Goal: Task Accomplishment & Management: Complete application form

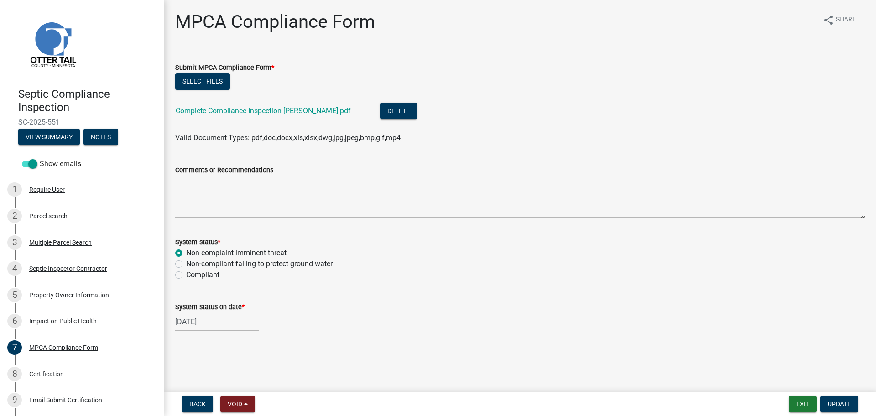
scroll to position [106, 0]
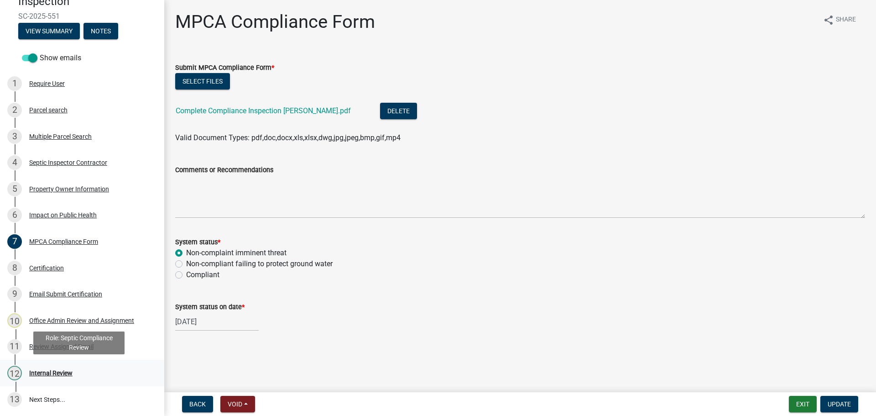
click at [49, 370] on div "Internal Review" at bounding box center [50, 372] width 43 height 6
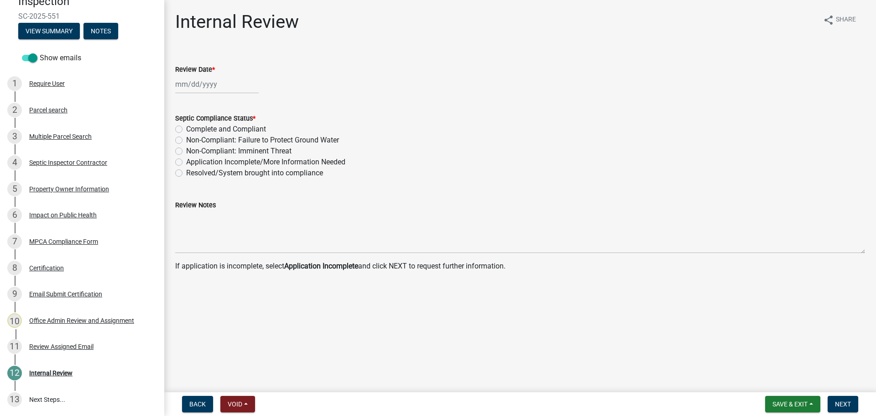
select select "9"
select select "2025"
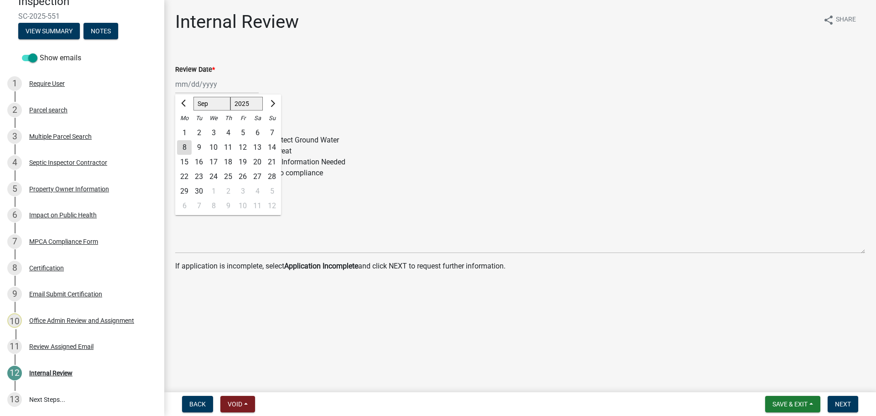
click at [201, 81] on div "Jan Feb Mar Apr May Jun Jul Aug Sep Oct Nov Dec 1525 1526 1527 1528 1529 1530 1…" at bounding box center [216, 84] width 83 height 19
click at [306, 68] on div "Review Date *" at bounding box center [520, 69] width 690 height 11
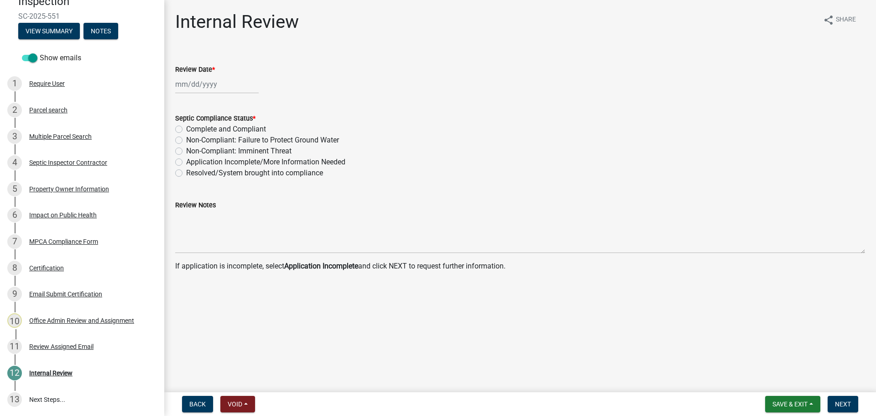
click at [189, 86] on div at bounding box center [216, 84] width 83 height 19
select select "9"
select select "2025"
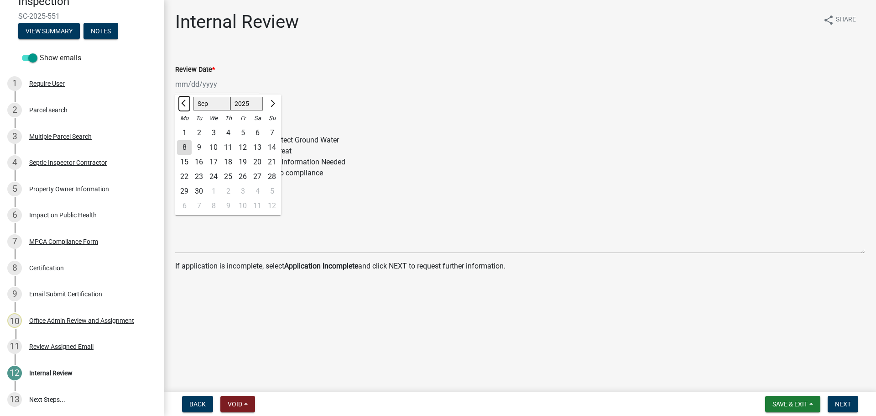
click at [183, 103] on span "Previous month" at bounding box center [184, 103] width 7 height 7
select select "8"
click at [200, 173] on div "19" at bounding box center [199, 176] width 15 height 15
type input "08/19/2025"
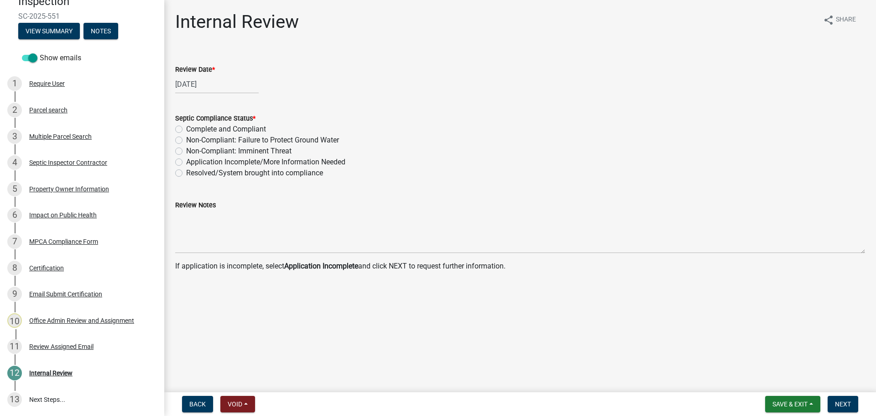
click at [186, 164] on label "Application Incomplete/More Information Needed" at bounding box center [265, 161] width 159 height 11
click at [186, 162] on input "Application Incomplete/More Information Needed" at bounding box center [189, 159] width 6 height 6
radio input "true"
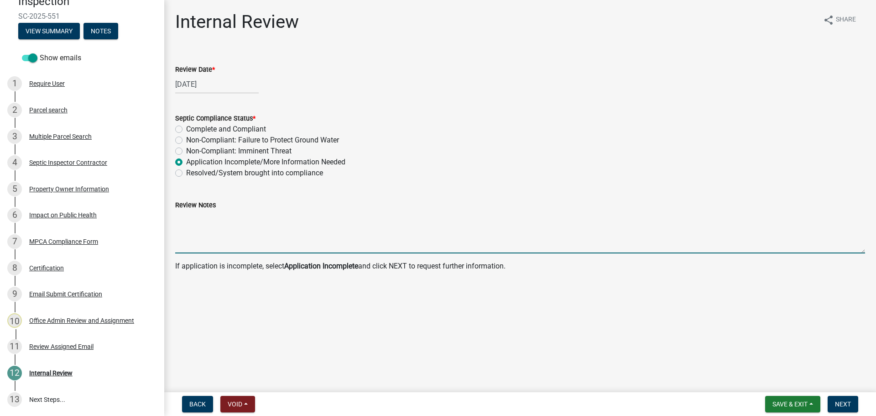
click at [212, 220] on textarea "Review Notes" at bounding box center [520, 231] width 690 height 43
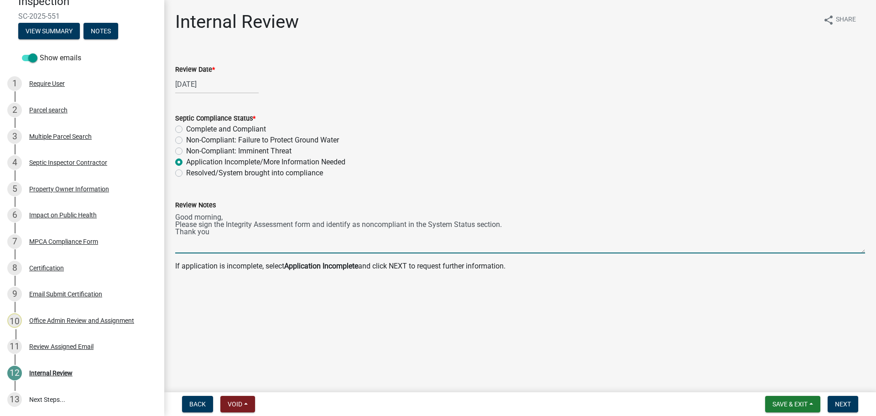
click at [365, 224] on textarea "Good morning, Please sign the Integrity Assessment form and identify as noncomp…" at bounding box center [520, 231] width 690 height 43
click at [528, 225] on textarea "Good morning, Please sign the Integrity Assessment form and identify as Noncomp…" at bounding box center [520, 231] width 690 height 43
drag, startPoint x: 395, startPoint y: 224, endPoint x: 642, endPoint y: 171, distance: 252.0
click at [642, 171] on div "Resolved/System brought into compliance" at bounding box center [520, 172] width 690 height 11
click at [214, 232] on textarea "Good morning, Please sign the Integrity Assessment form and identify as Noncomp…" at bounding box center [520, 231] width 690 height 43
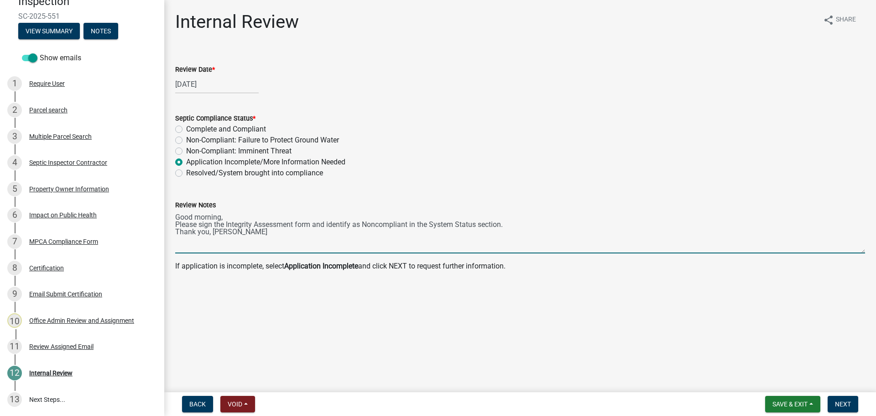
type textarea "Good morning, Please sign the Integrity Assessment form and identify as Noncomp…"
drag, startPoint x: 241, startPoint y: 233, endPoint x: 170, endPoint y: 216, distance: 73.5
click at [170, 216] on div "Review Notes Good morning, Please sign the Integrity Assessment form and identi…" at bounding box center [519, 220] width 703 height 67
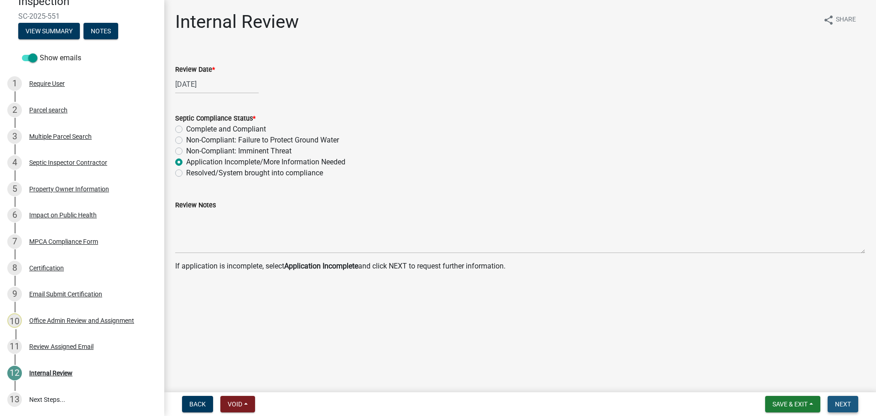
click at [847, 401] on span "Next" at bounding box center [843, 403] width 16 height 7
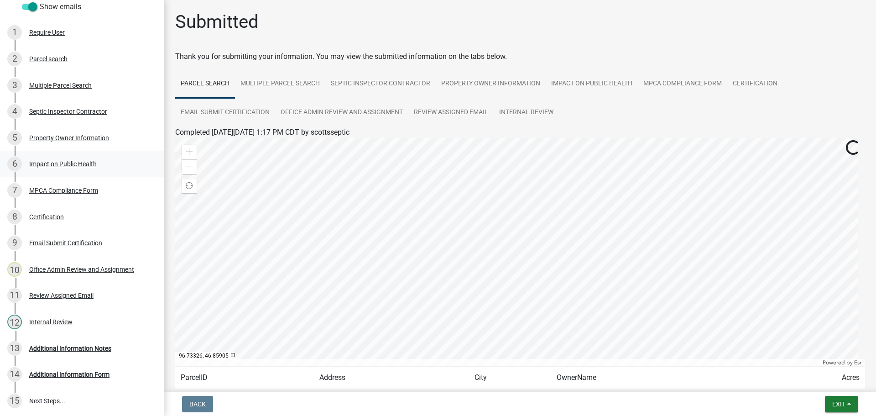
scroll to position [159, 0]
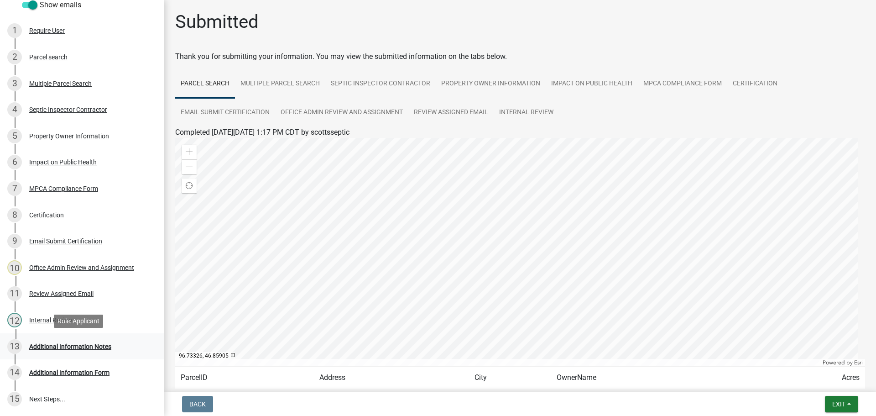
click at [77, 347] on div "Additional Information Notes" at bounding box center [70, 346] width 82 height 6
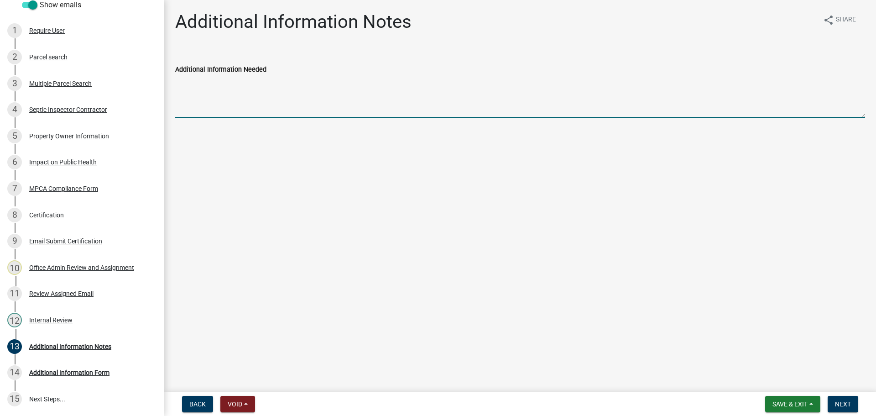
click at [228, 79] on textarea "Additional Information Needed" at bounding box center [520, 96] width 690 height 43
paste textarea "Good morning, Please sign the Integrity Assessment form and identify as Noncomp…"
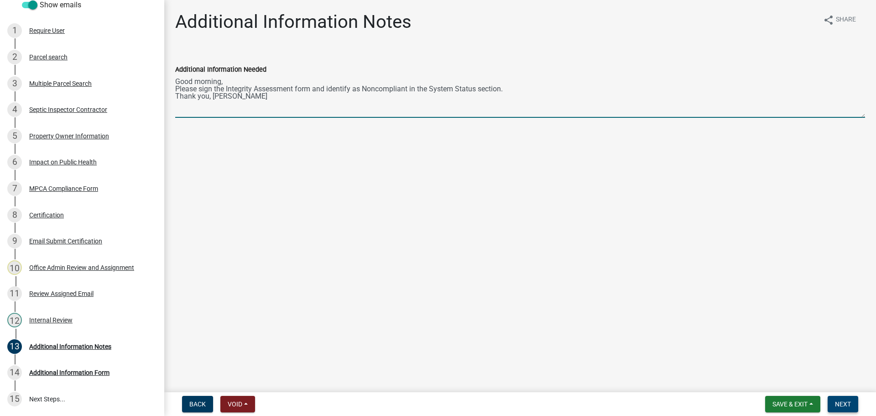
type textarea "Good morning, Please sign the Integrity Assessment form and identify as Noncomp…"
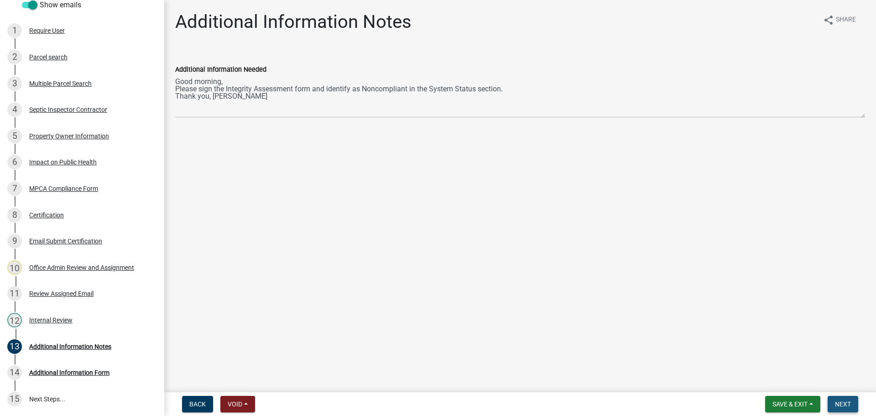
click at [840, 402] on span "Next" at bounding box center [843, 403] width 16 height 7
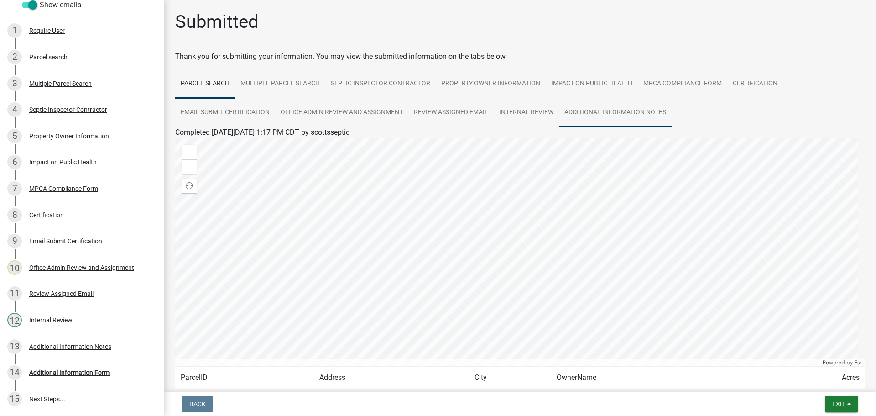
click at [621, 110] on link "Additional Information Notes" at bounding box center [615, 112] width 113 height 29
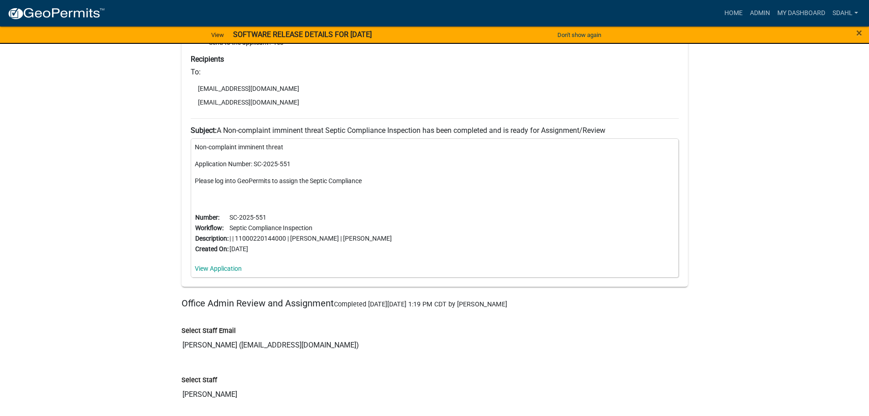
scroll to position [1950, 0]
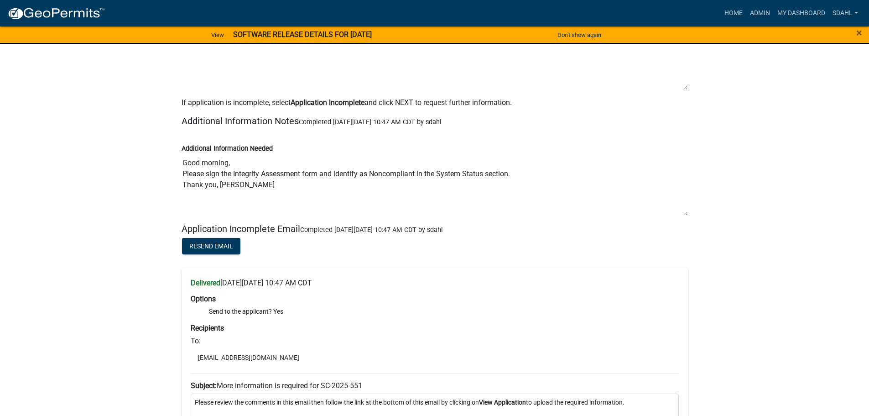
scroll to position [2884, 0]
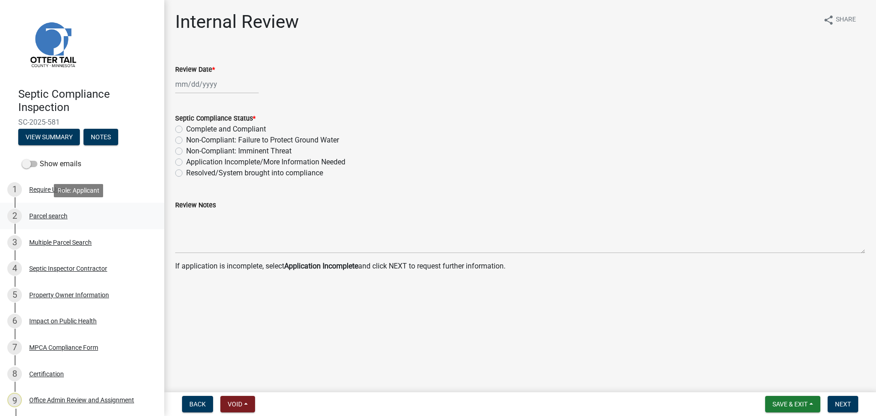
click at [49, 215] on div "Parcel search" at bounding box center [48, 216] width 38 height 6
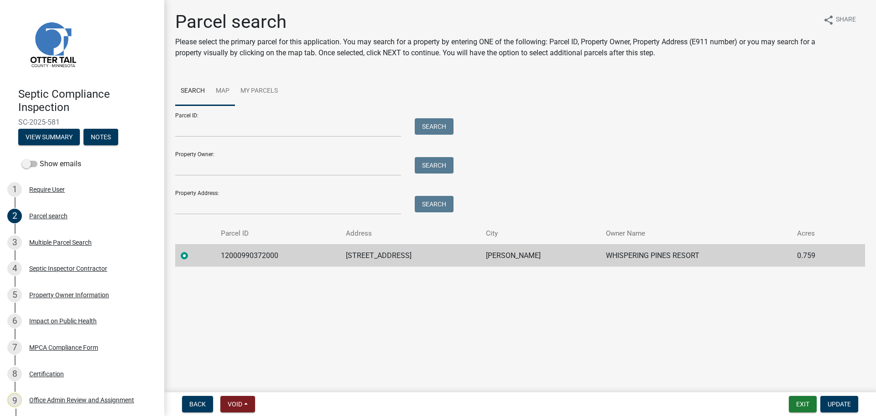
click at [227, 91] on link "Map" at bounding box center [222, 91] width 25 height 29
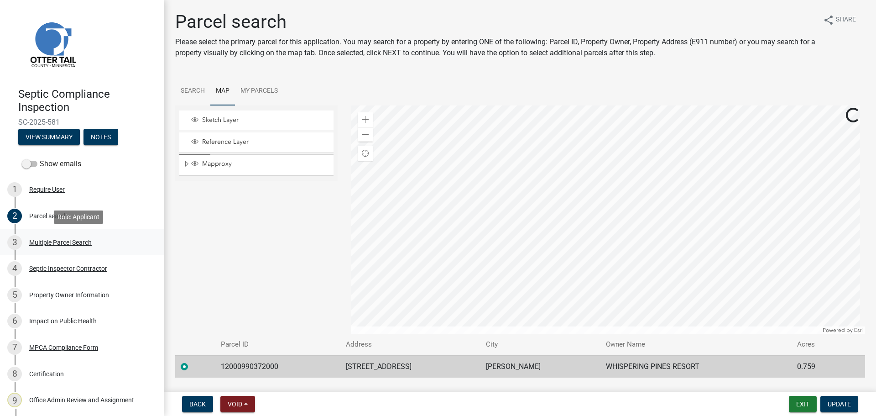
click at [47, 243] on div "Multiple Parcel Search" at bounding box center [60, 242] width 62 height 6
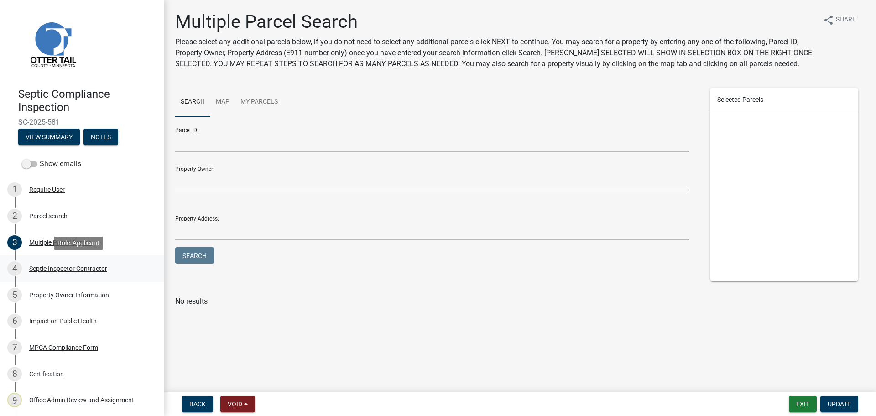
click at [72, 267] on div "Septic Inspector Contractor" at bounding box center [68, 268] width 78 height 6
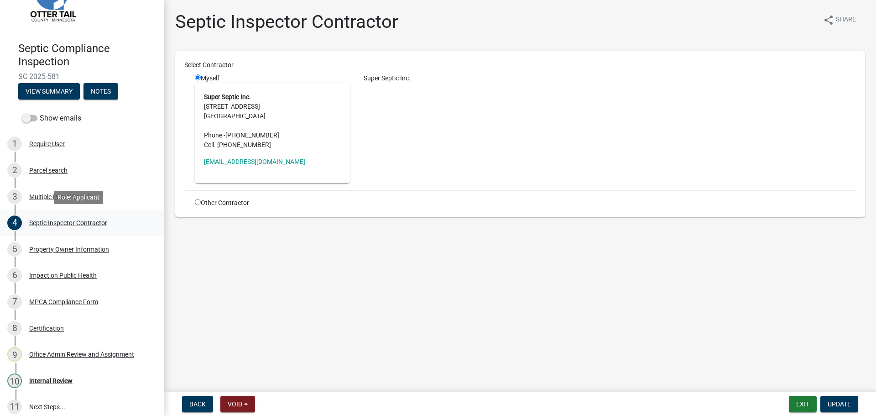
scroll to position [53, 0]
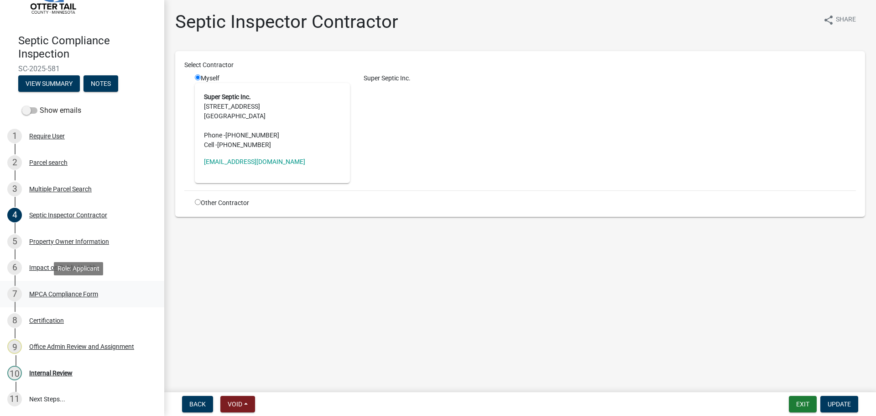
click at [74, 289] on div "7 MPCA Compliance Form" at bounding box center [78, 293] width 142 height 15
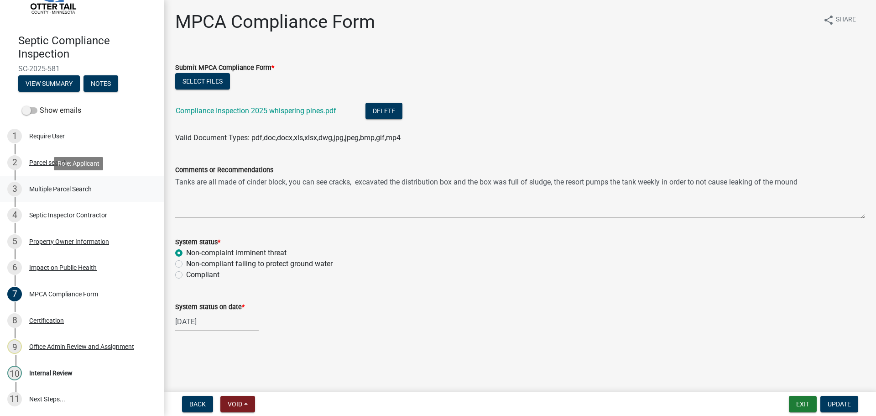
click at [48, 190] on div "Multiple Parcel Search" at bounding box center [60, 189] width 62 height 6
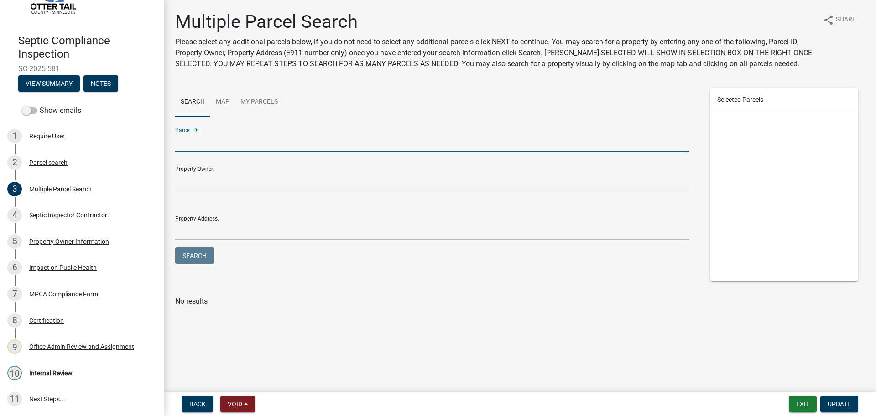
click at [249, 140] on input "Parcel ID:" at bounding box center [432, 142] width 514 height 19
click at [186, 257] on button "Search" at bounding box center [194, 255] width 39 height 16
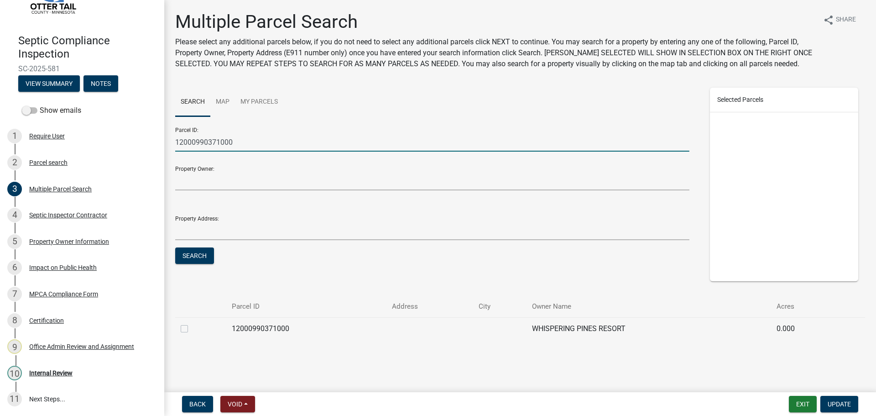
click at [235, 140] on input "12000990371000" at bounding box center [432, 142] width 514 height 19
type input "1200099037"
click at [191, 258] on button "Search" at bounding box center [194, 255] width 39 height 16
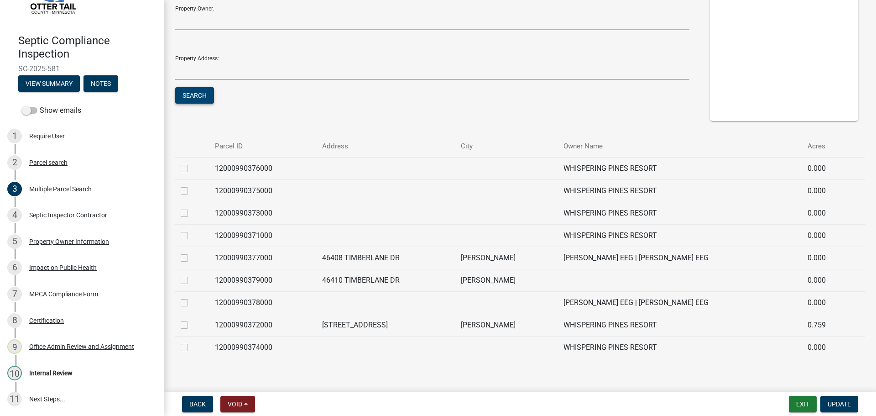
scroll to position [173, 0]
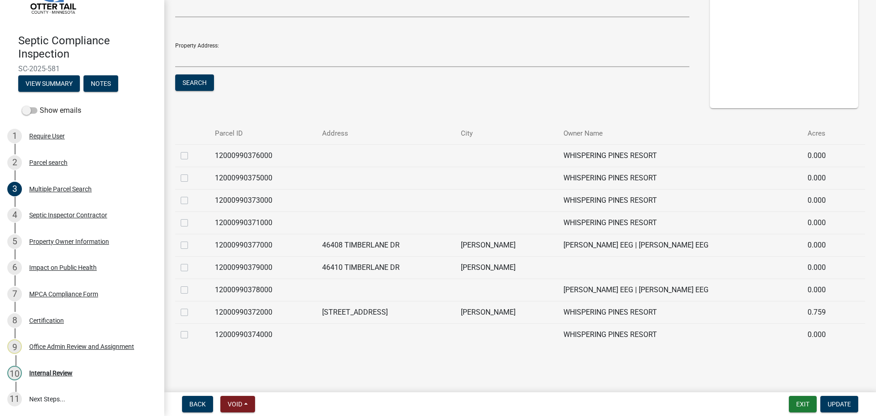
click at [192, 150] on label at bounding box center [192, 150] width 0 height 0
click at [192, 156] on input "checkbox" at bounding box center [195, 153] width 6 height 6
checkbox input "true"
click at [192, 172] on label at bounding box center [192, 172] width 0 height 0
click at [192, 178] on input "checkbox" at bounding box center [195, 175] width 6 height 6
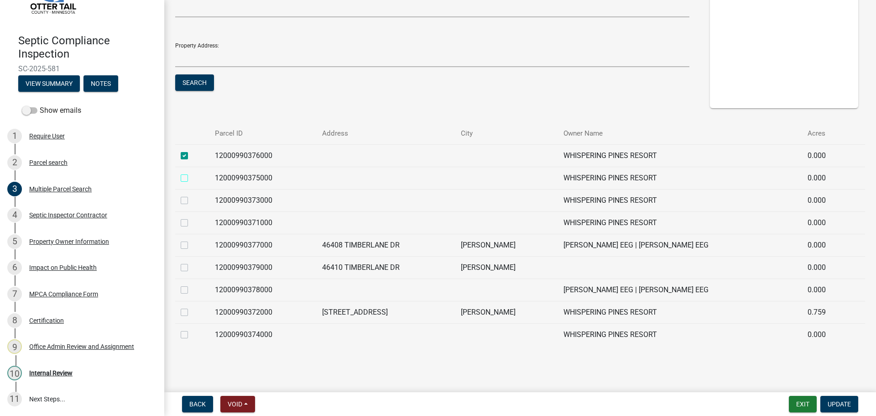
checkbox input "true"
click at [188, 200] on div at bounding box center [192, 200] width 23 height 11
click at [192, 195] on label at bounding box center [192, 195] width 0 height 0
click at [192, 199] on input "checkbox" at bounding box center [195, 198] width 6 height 6
checkbox input "true"
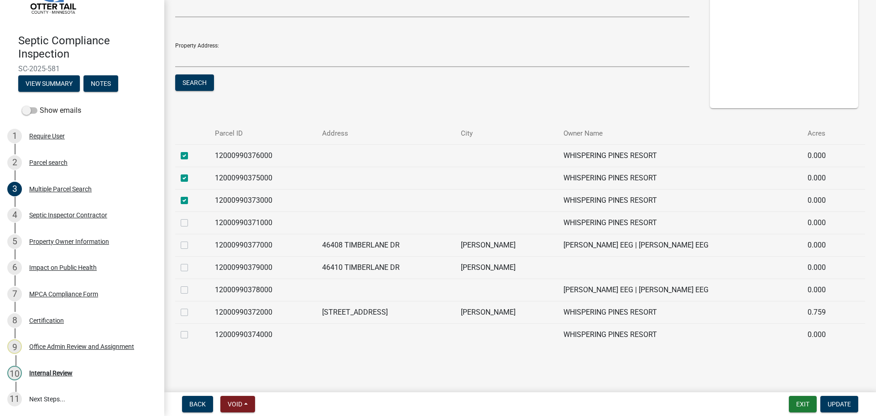
click at [180, 224] on td at bounding box center [192, 222] width 34 height 22
click at [192, 329] on label at bounding box center [192, 329] width 0 height 0
click at [192, 334] on input "checkbox" at bounding box center [195, 332] width 6 height 6
checkbox input "true"
click at [192, 217] on label at bounding box center [192, 217] width 0 height 0
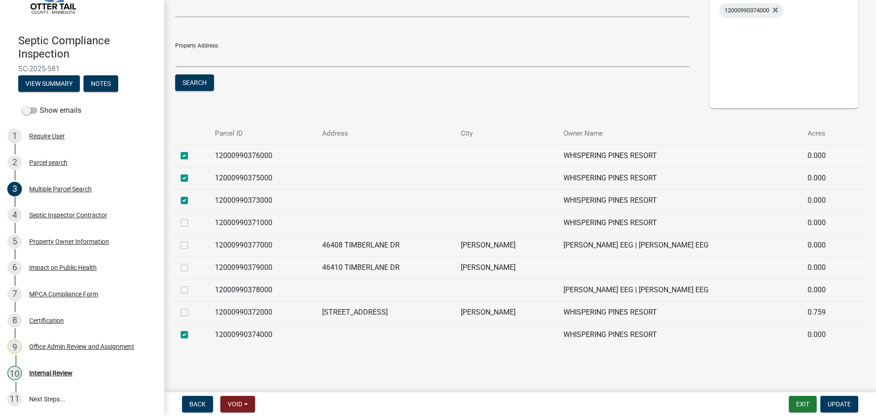
click at [192, 223] on input "checkbox" at bounding box center [195, 220] width 6 height 6
checkbox input "true"
click at [837, 402] on span "Update" at bounding box center [838, 403] width 23 height 7
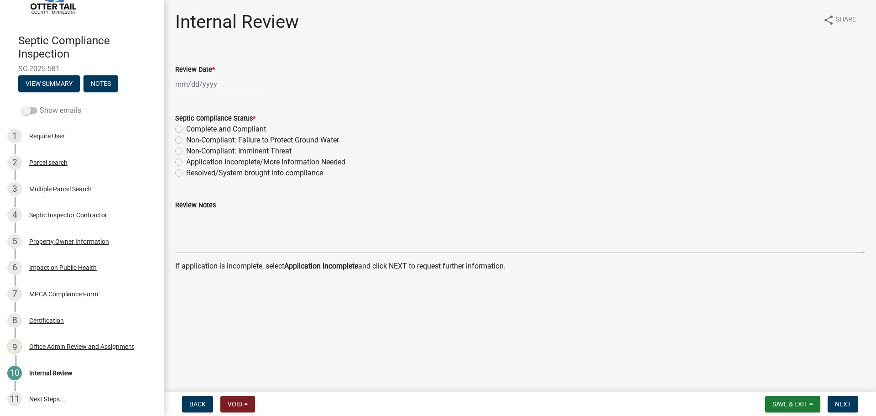
click at [37, 114] on label "Show emails" at bounding box center [51, 110] width 59 height 11
click at [40, 105] on input "Show emails" at bounding box center [40, 105] width 0 height 0
click at [43, 78] on button "View Summary" at bounding box center [49, 83] width 62 height 16
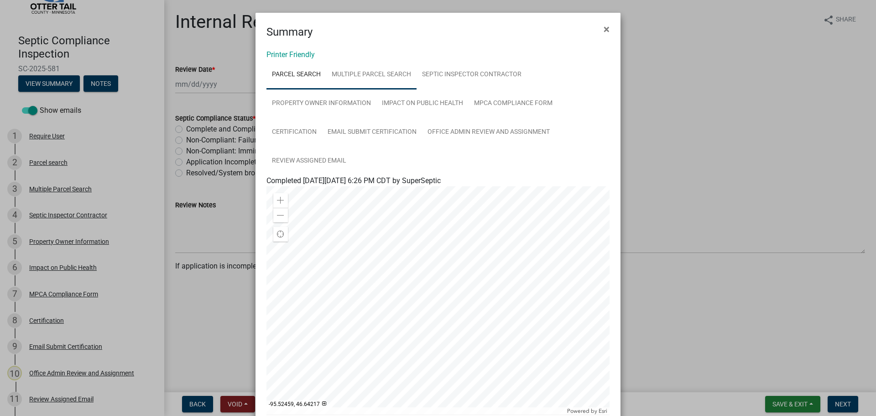
click at [386, 77] on link "Multiple Parcel Search" at bounding box center [371, 74] width 90 height 29
click at [457, 76] on link "Septic Inspector Contractor" at bounding box center [471, 74] width 110 height 29
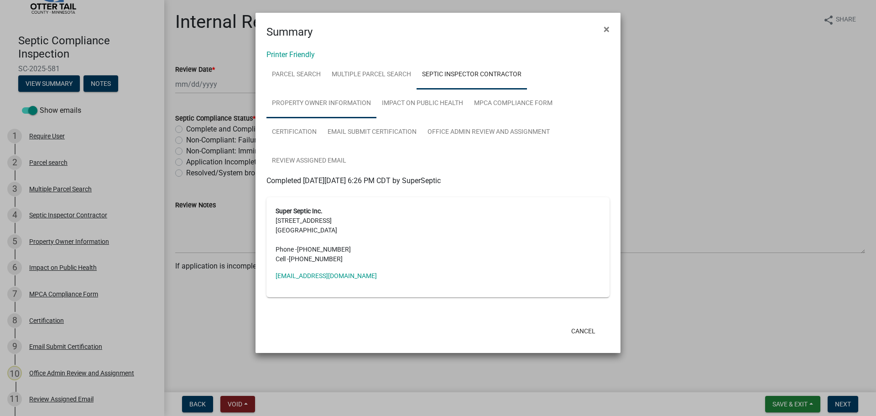
click at [327, 104] on link "Property Owner Information" at bounding box center [321, 103] width 110 height 29
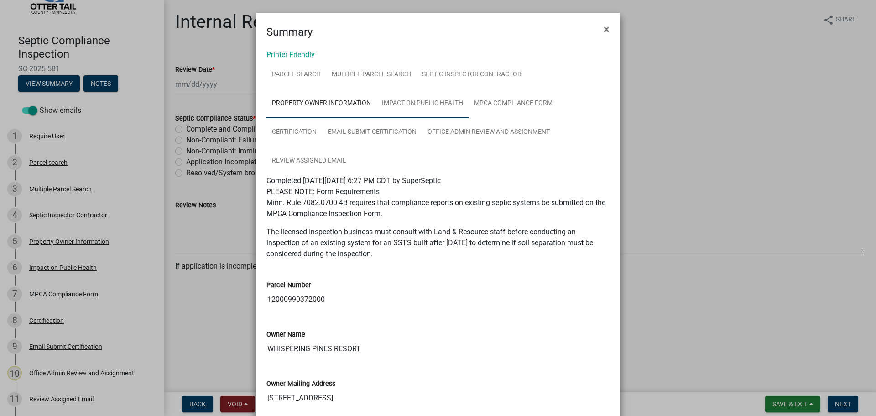
click at [426, 106] on link "Impact on Public Health" at bounding box center [422, 103] width 92 height 29
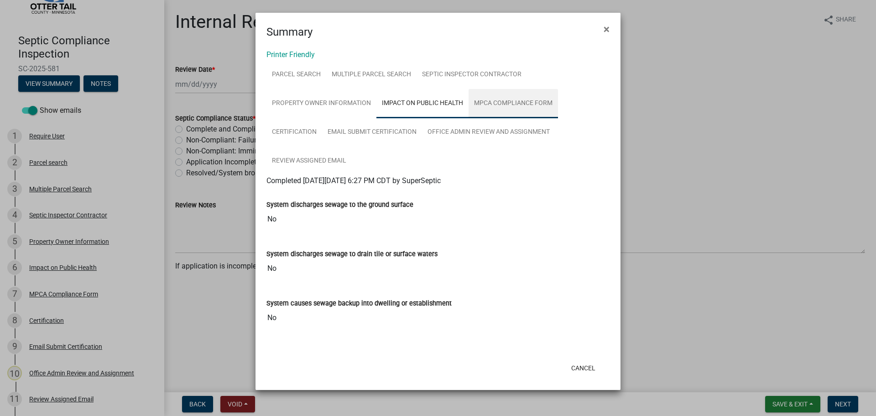
click at [520, 101] on link "MPCA Compliance Form" at bounding box center [512, 103] width 89 height 29
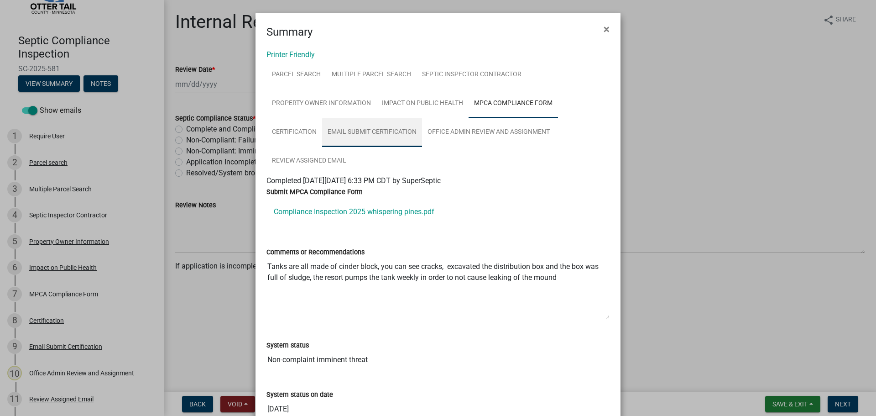
click at [387, 134] on link "Email Submit Certification" at bounding box center [372, 132] width 100 height 29
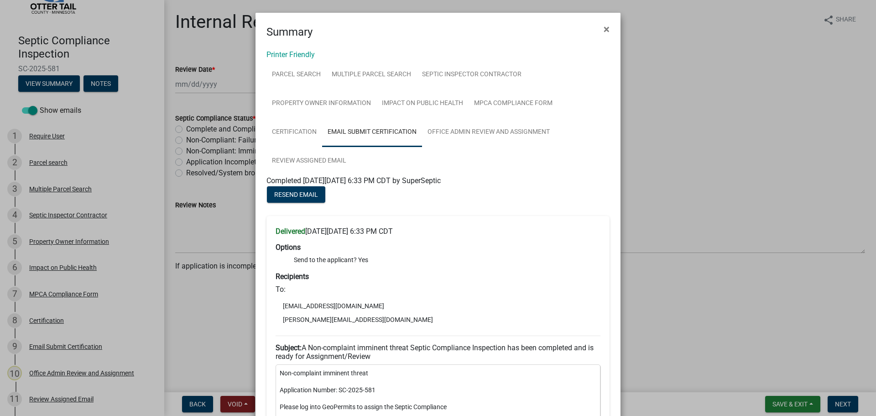
scroll to position [46, 0]
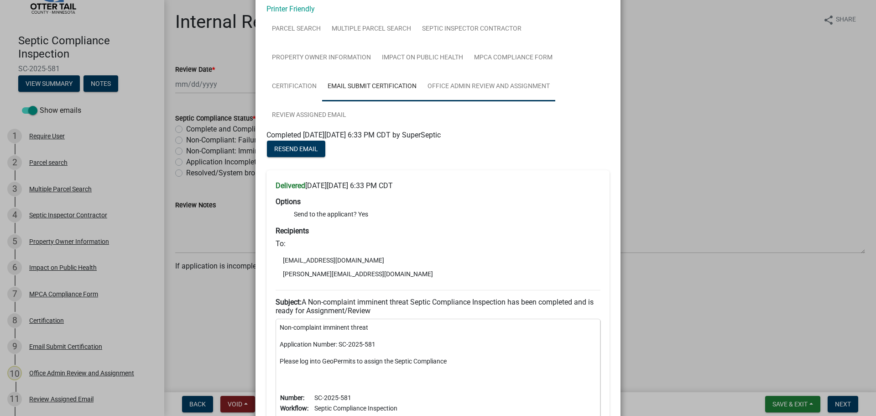
click at [488, 87] on link "Office Admin Review and Assignment" at bounding box center [488, 86] width 133 height 29
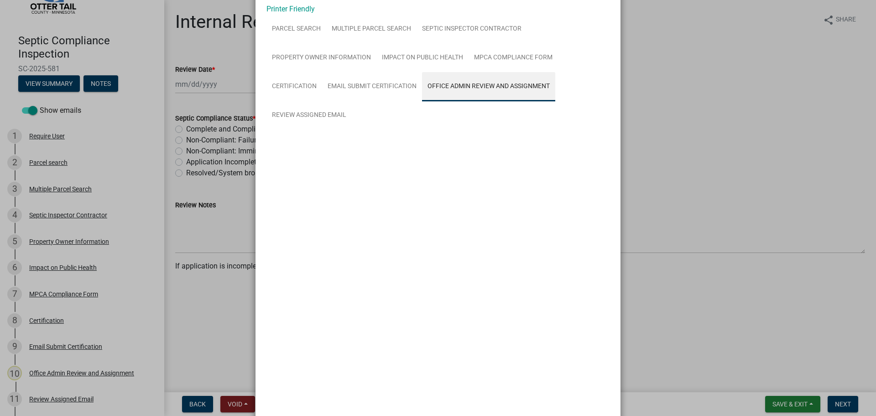
scroll to position [0, 0]
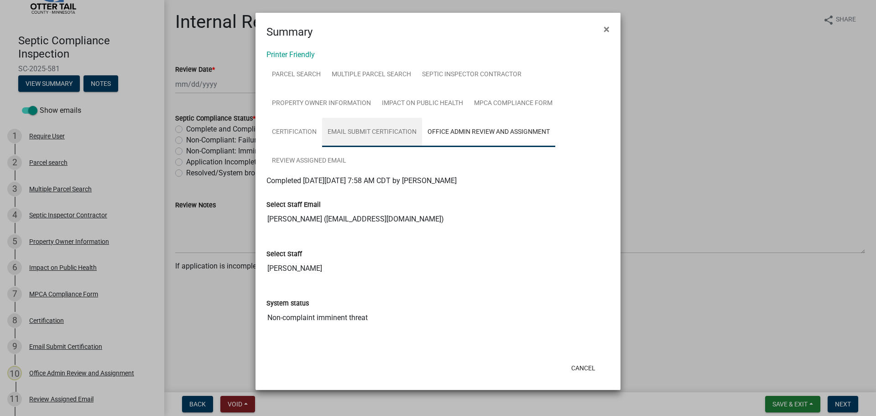
click at [391, 128] on link "Email Submit Certification" at bounding box center [372, 132] width 100 height 29
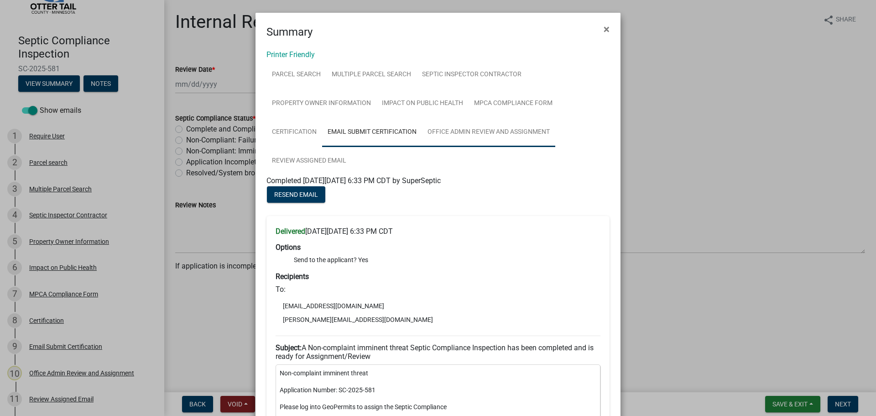
click at [488, 132] on link "Office Admin Review and Assignment" at bounding box center [488, 132] width 133 height 29
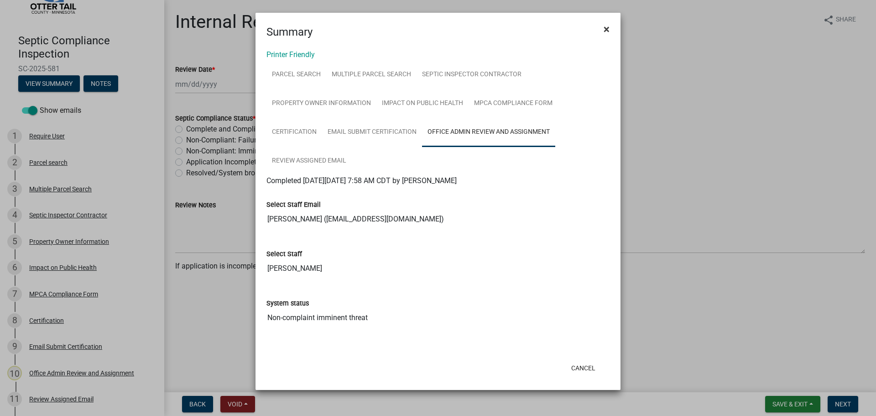
click at [606, 28] on span "×" at bounding box center [606, 29] width 6 height 13
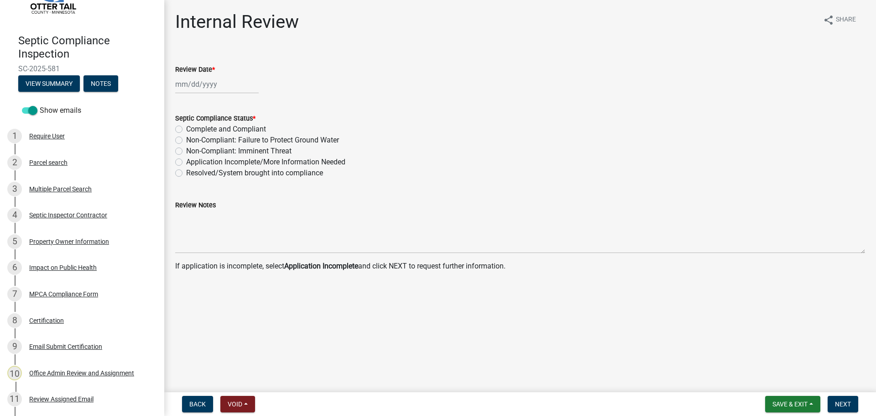
click at [195, 82] on div at bounding box center [216, 84] width 83 height 19
select select "9"
select select "2025"
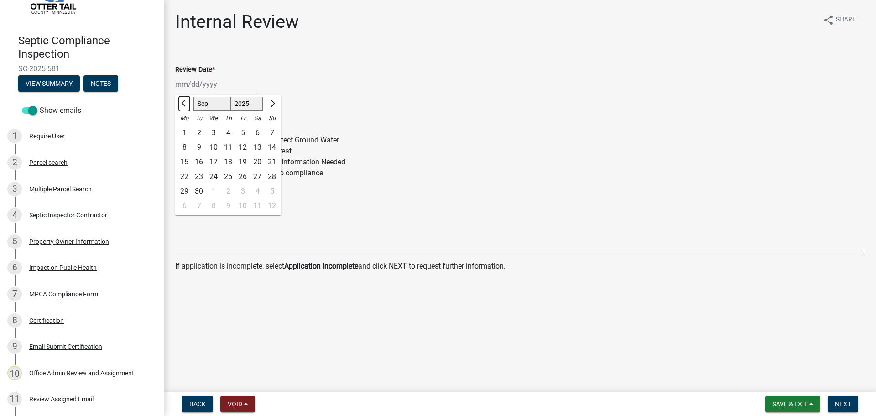
click at [183, 102] on span "Previous month" at bounding box center [184, 103] width 7 height 7
select select "8"
click at [225, 191] on div "28" at bounding box center [228, 191] width 15 height 15
type input "08/28/2025"
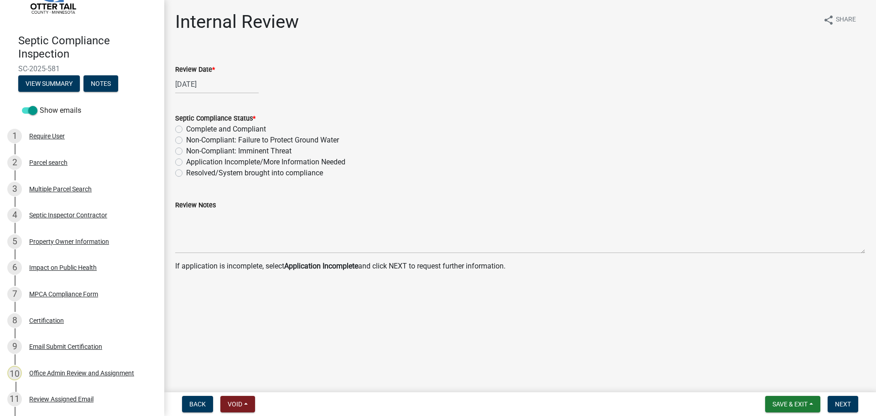
click at [186, 151] on label "Non-Compliant: Imminent Threat" at bounding box center [238, 150] width 105 height 11
click at [186, 151] on input "Non-Compliant: Imminent Threat" at bounding box center [189, 148] width 6 height 6
radio input "true"
click at [841, 405] on span "Next" at bounding box center [843, 403] width 16 height 7
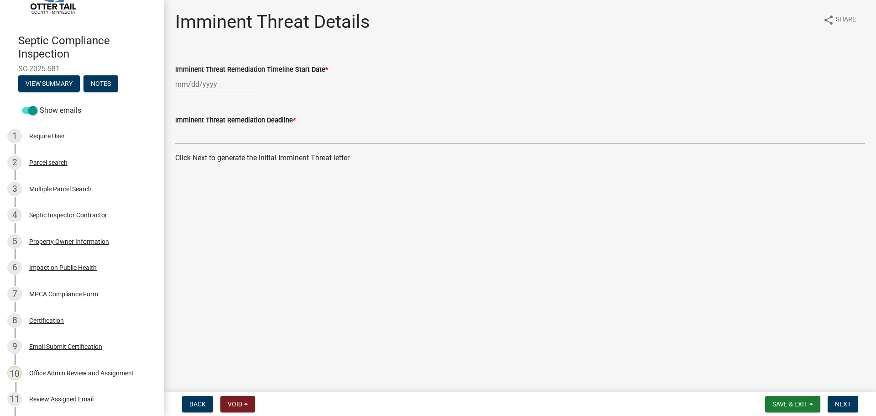
click at [204, 84] on div at bounding box center [216, 84] width 83 height 19
select select "9"
select select "2025"
click at [184, 148] on div "8" at bounding box center [184, 147] width 15 height 15
type input "09/08/2025"
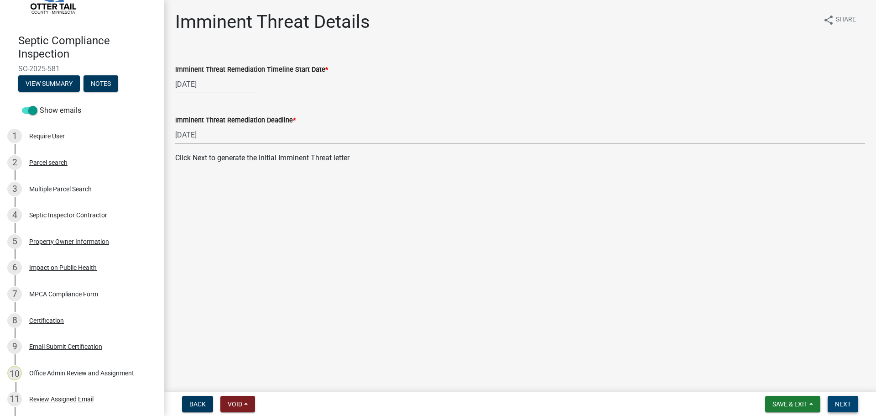
click at [843, 400] on span "Next" at bounding box center [843, 403] width 16 height 7
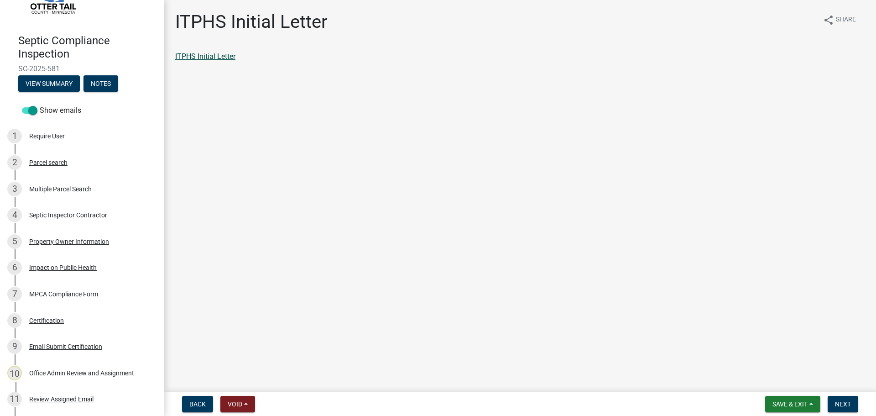
click at [190, 56] on link "ITPHS Initial Letter" at bounding box center [205, 56] width 60 height 9
click at [847, 407] on span "Next" at bounding box center [843, 403] width 16 height 7
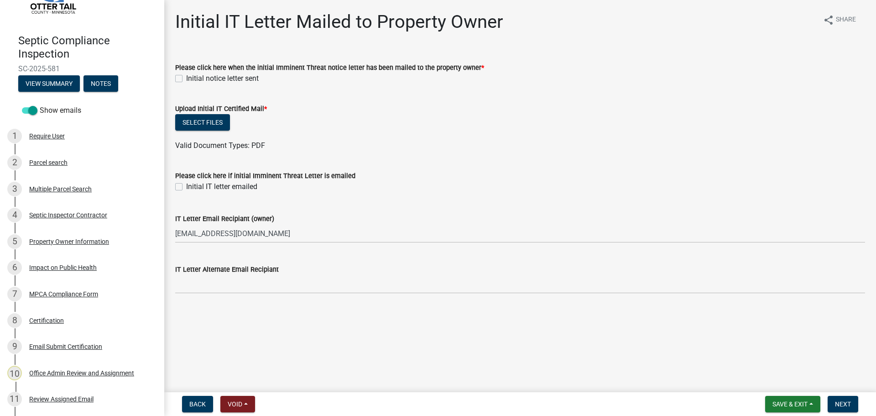
click at [186, 77] on label "Initial notice letter sent" at bounding box center [222, 78] width 73 height 11
click at [186, 77] on input "Initial notice letter sent" at bounding box center [189, 76] width 6 height 6
checkbox input "true"
click at [208, 123] on button "Select files" at bounding box center [202, 122] width 55 height 16
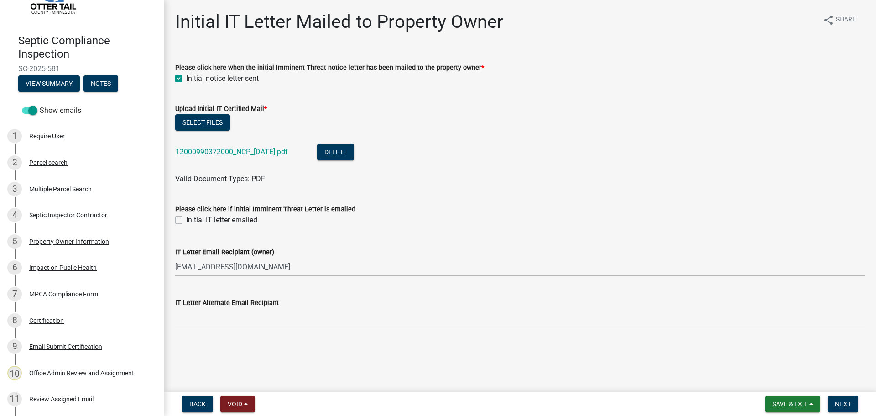
click at [186, 220] on label "Initial IT letter emailed" at bounding box center [221, 219] width 71 height 11
click at [186, 220] on input "Initial IT letter emailed" at bounding box center [189, 217] width 6 height 6
checkbox input "true"
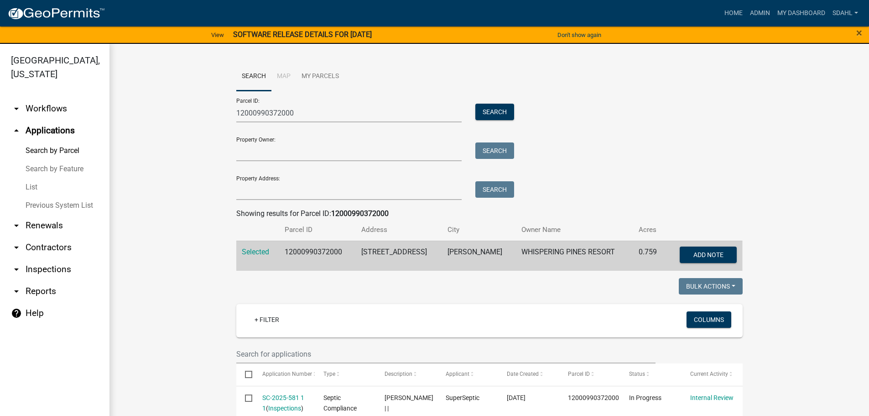
scroll to position [137, 0]
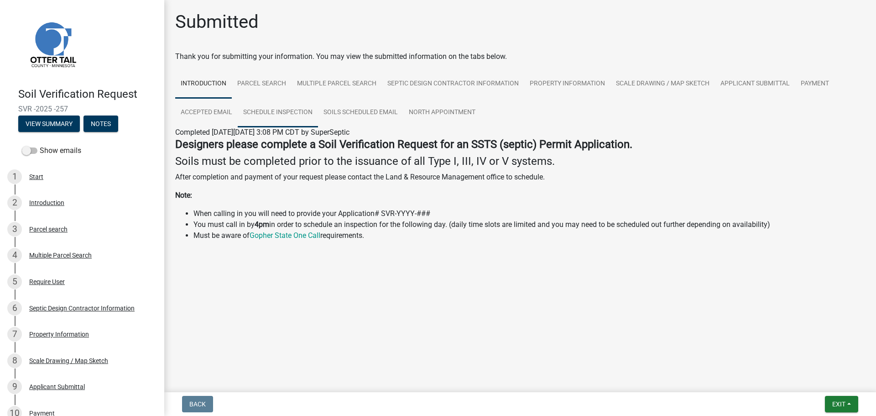
click at [294, 116] on link "Schedule Inspection" at bounding box center [278, 112] width 80 height 29
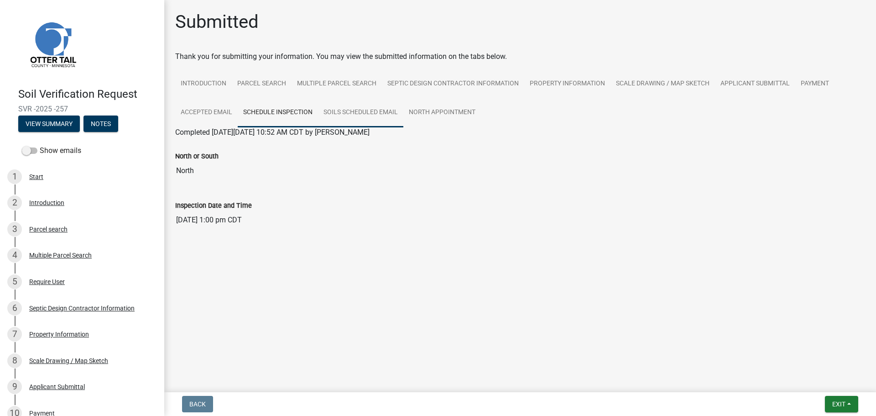
click at [364, 113] on link "Soils Scheduled Email" at bounding box center [360, 112] width 85 height 29
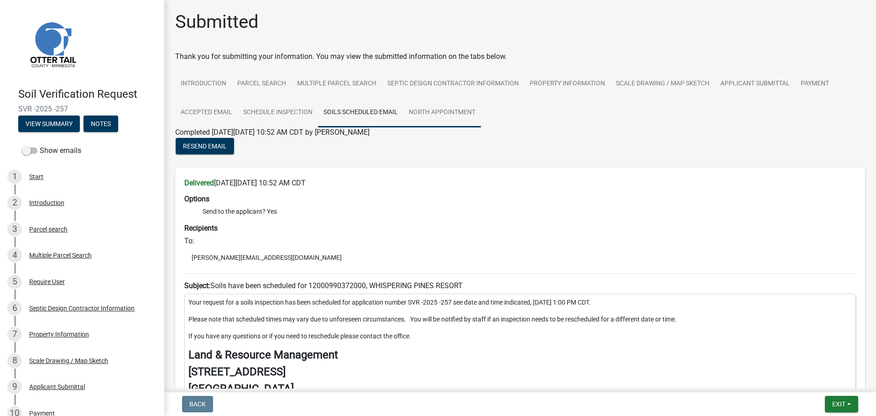
click at [440, 110] on link "North Appointment" at bounding box center [442, 112] width 78 height 29
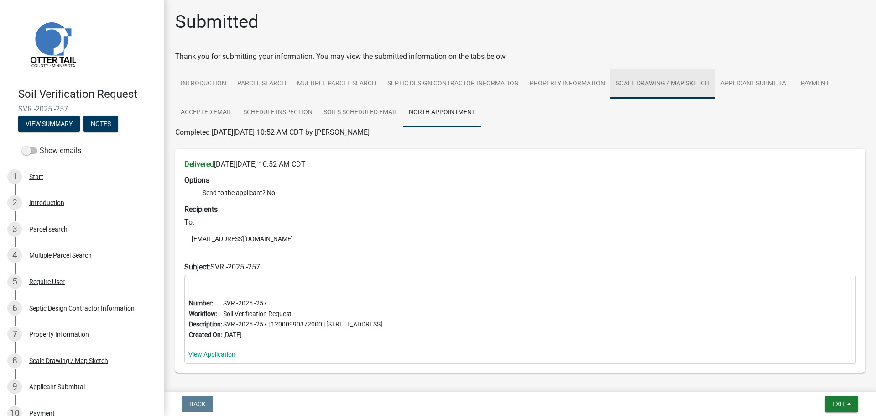
click at [683, 85] on link "Scale Drawing / Map Sketch" at bounding box center [662, 83] width 104 height 29
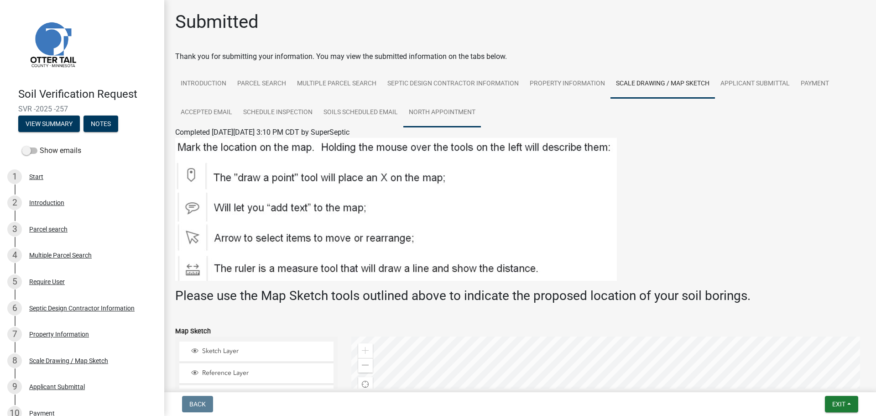
click at [446, 112] on link "North Appointment" at bounding box center [442, 112] width 78 height 29
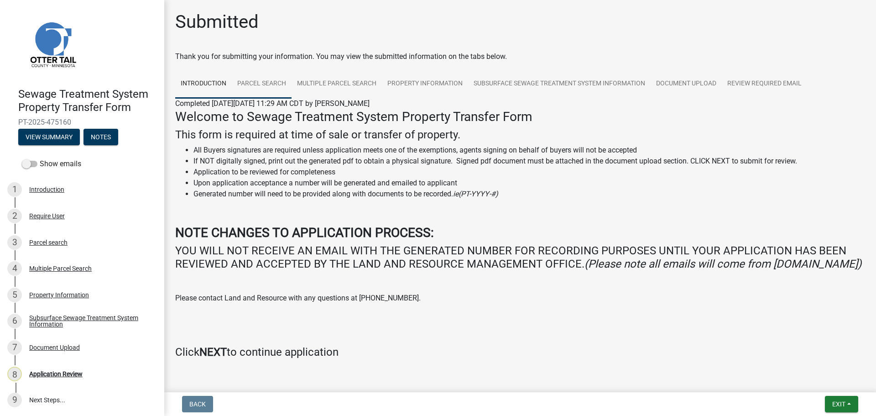
click at [276, 88] on link "Parcel search" at bounding box center [262, 83] width 60 height 29
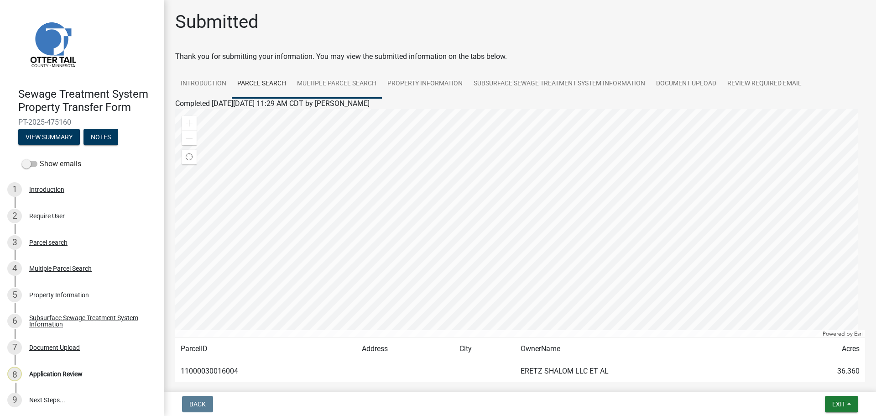
click at [355, 82] on link "Multiple Parcel Search" at bounding box center [336, 83] width 90 height 29
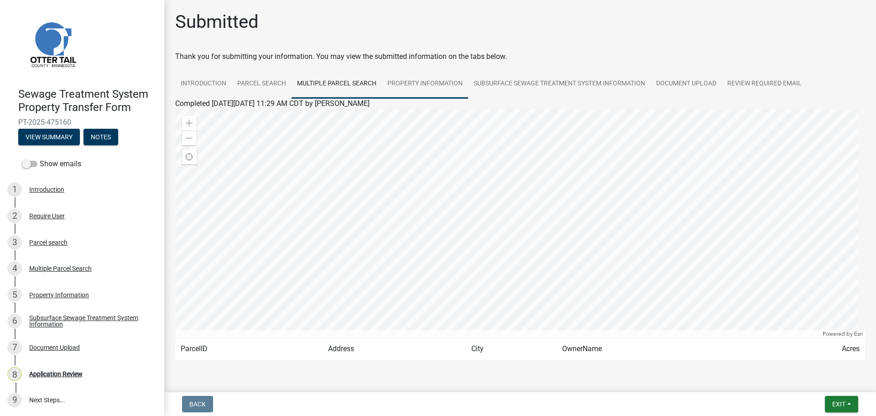
click at [434, 85] on link "Property Information" at bounding box center [425, 83] width 86 height 29
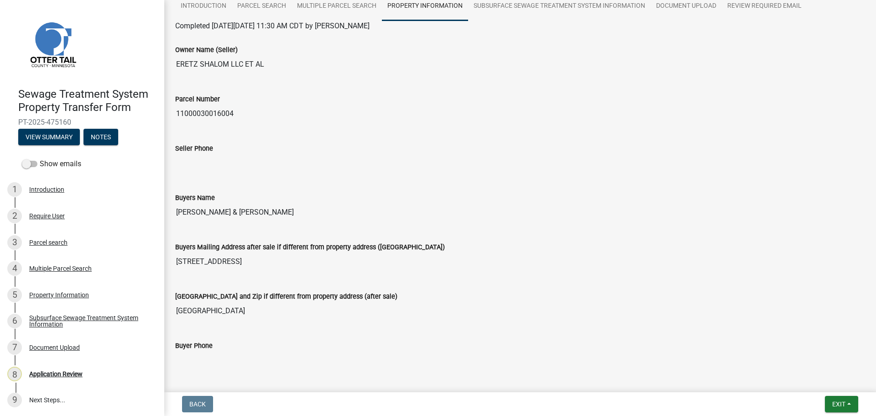
scroll to position [46, 0]
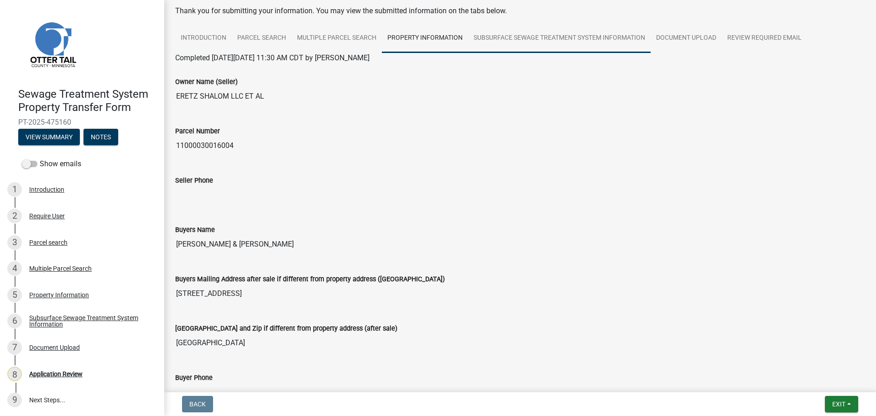
click at [575, 35] on link "Subsurface Sewage Treatment System Information" at bounding box center [559, 38] width 182 height 29
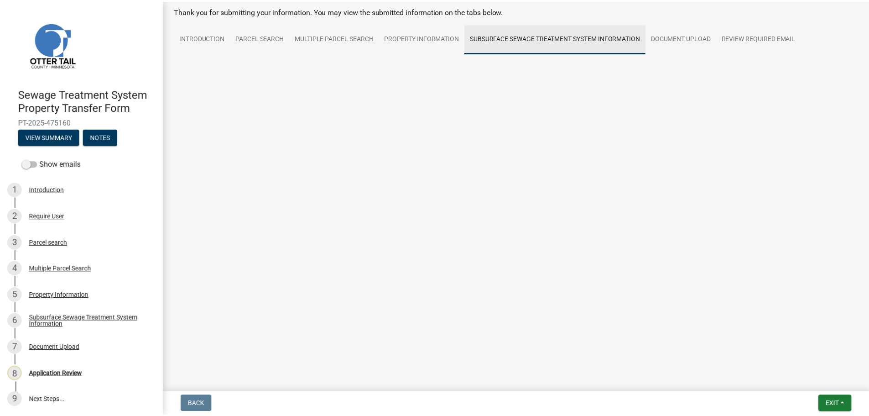
scroll to position [0, 0]
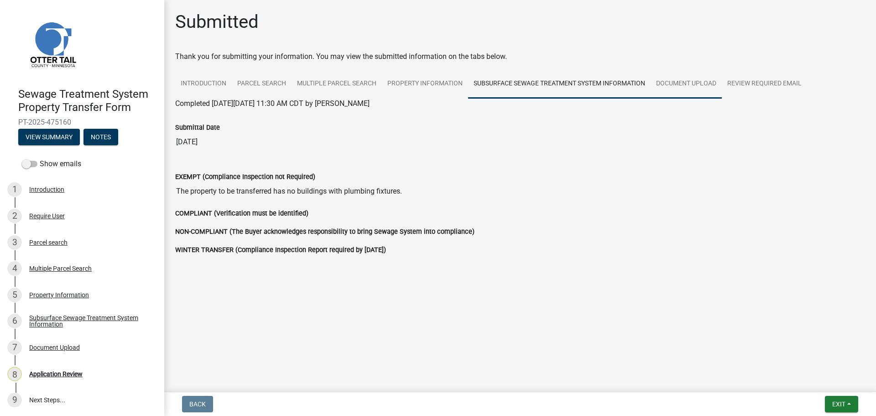
click at [680, 85] on link "Document Upload" at bounding box center [685, 83] width 71 height 29
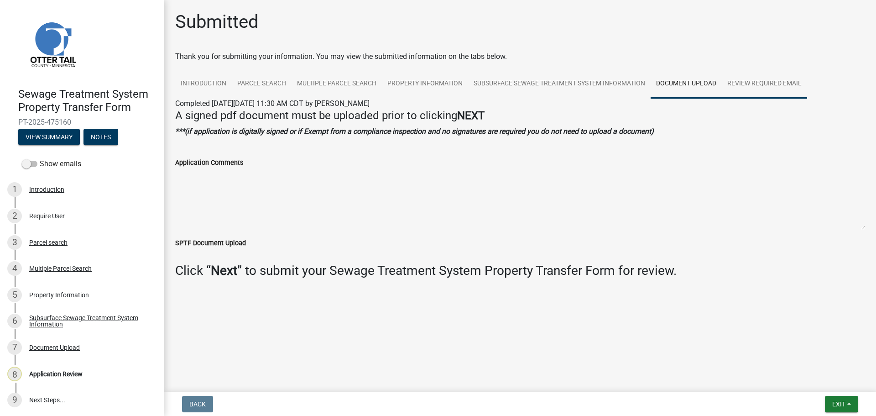
click at [772, 84] on link "Review Required Email" at bounding box center [764, 83] width 85 height 29
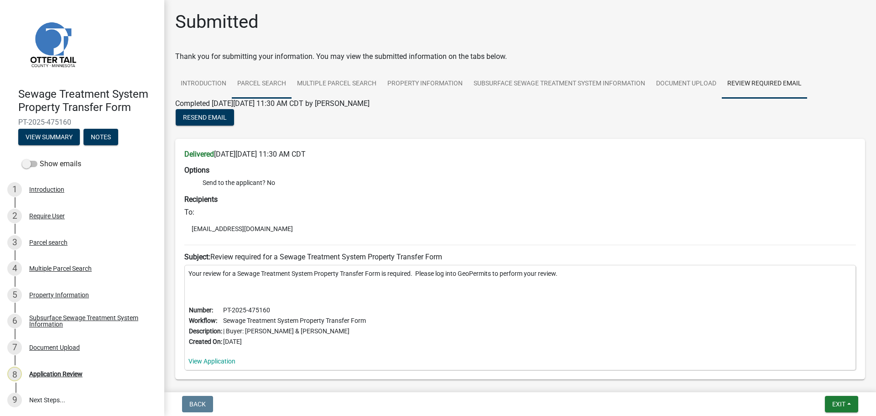
click at [255, 81] on link "Parcel search" at bounding box center [262, 83] width 60 height 29
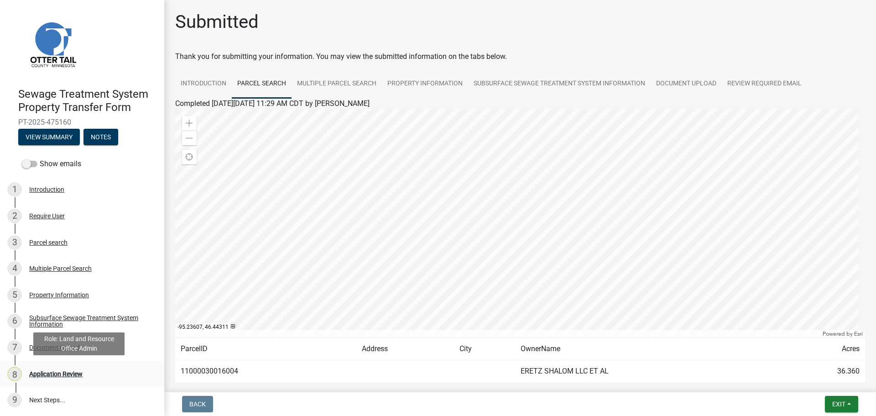
click at [63, 372] on div "Application Review" at bounding box center [55, 373] width 53 height 6
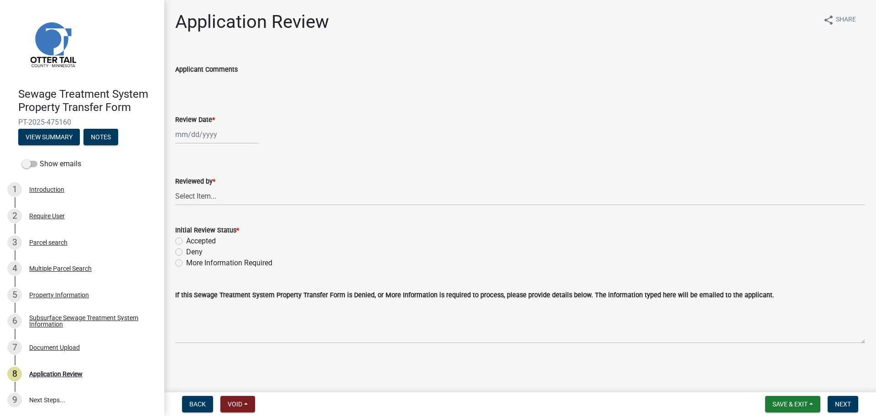
select select "9"
select select "2025"
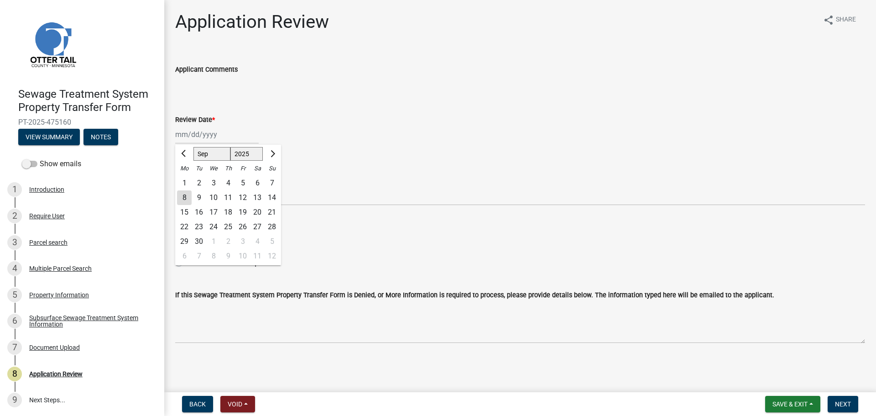
click at [206, 129] on div "Jan Feb Mar Apr May Jun Jul Aug Sep Oct Nov Dec 1525 1526 1527 1528 1529 1530 1…" at bounding box center [216, 134] width 83 height 19
click at [188, 197] on div "8" at bounding box center [184, 197] width 15 height 15
type input "09/08/2025"
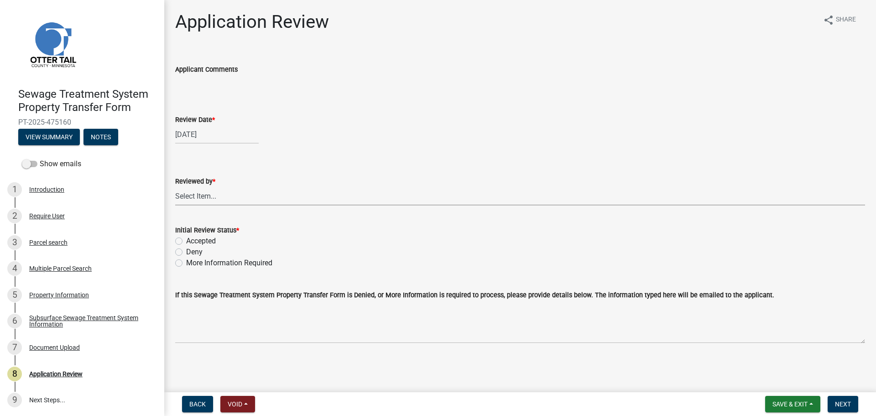
click at [189, 197] on select "Select Item... Alexis Newark Amy Busko Andrea Perales Brittany Tollefson Christ…" at bounding box center [520, 196] width 690 height 19
click at [175, 187] on select "Select Item... Alexis Newark Amy Busko Andrea Perales Brittany Tollefson Christ…" at bounding box center [520, 196] width 690 height 19
select select "67745ee8-7159-4960-80f9-a638286b467c"
click at [206, 239] on label "Accepted" at bounding box center [201, 240] width 30 height 11
click at [192, 239] on input "Accepted" at bounding box center [189, 238] width 6 height 6
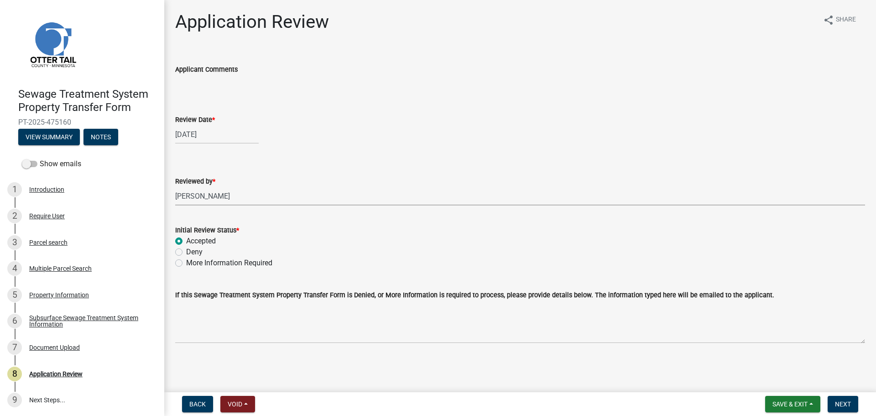
radio input "true"
click at [845, 401] on span "Next" at bounding box center [843, 403] width 16 height 7
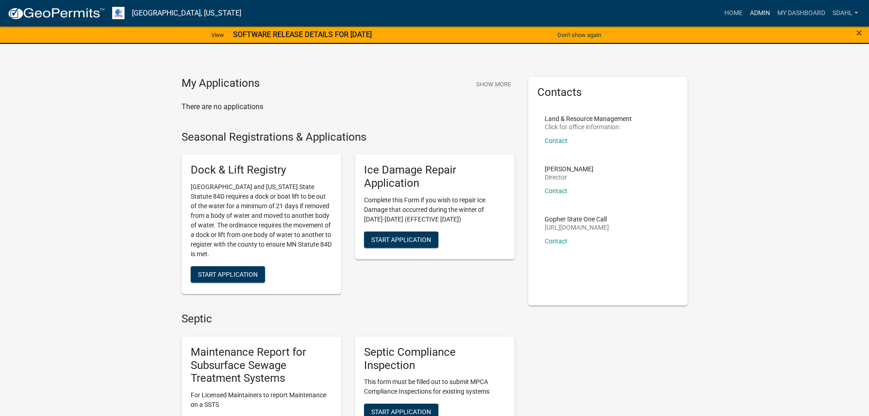
drag, startPoint x: 758, startPoint y: 11, endPoint x: 752, endPoint y: 23, distance: 13.5
click at [758, 11] on link "Admin" at bounding box center [759, 13] width 27 height 17
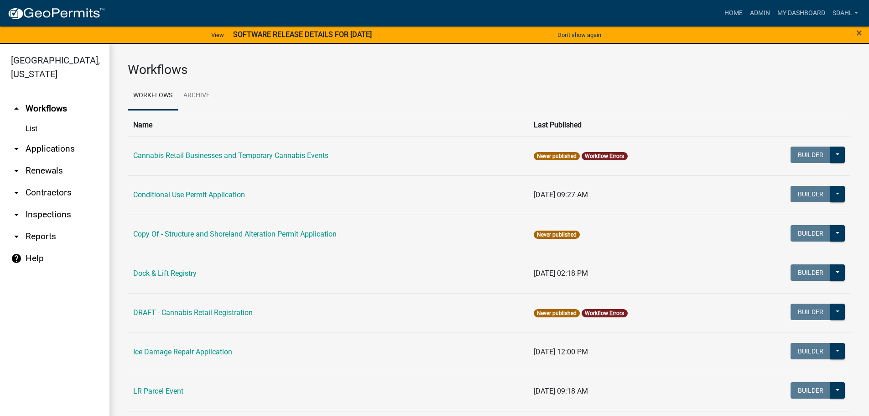
click at [65, 141] on link "arrow_drop_down Applications" at bounding box center [54, 149] width 109 height 22
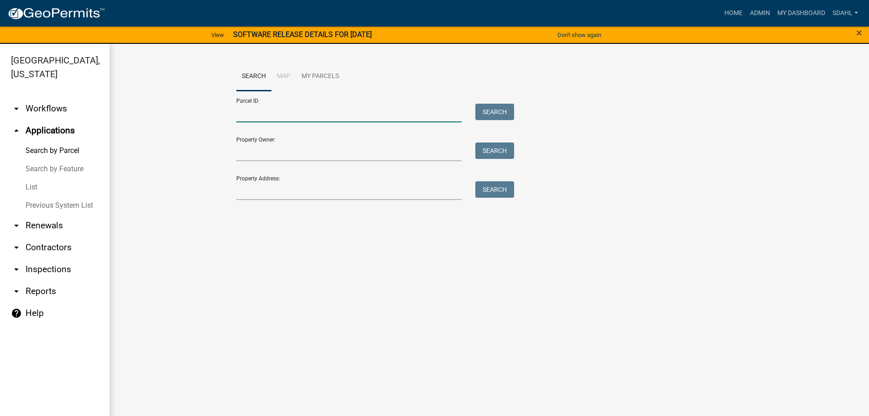
click at [248, 108] on input "Parcel ID:" at bounding box center [349, 113] width 226 height 19
paste input "51000200154002"
type input "51000200154002"
click at [502, 111] on button "Search" at bounding box center [494, 112] width 39 height 16
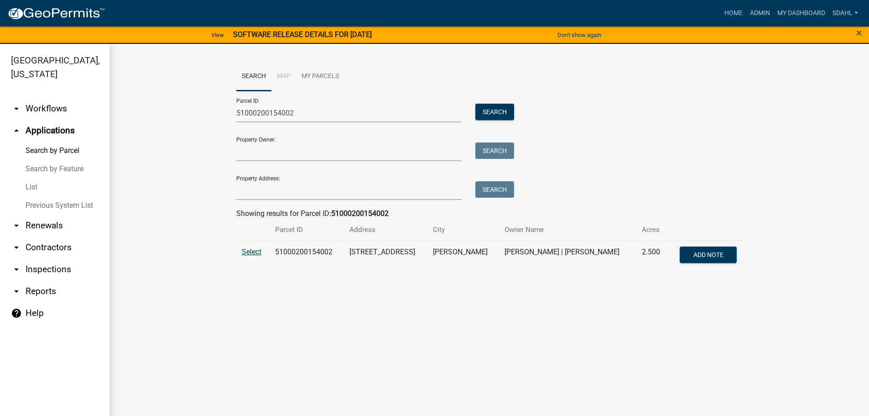
click at [253, 254] on span "Select" at bounding box center [252, 251] width 20 height 9
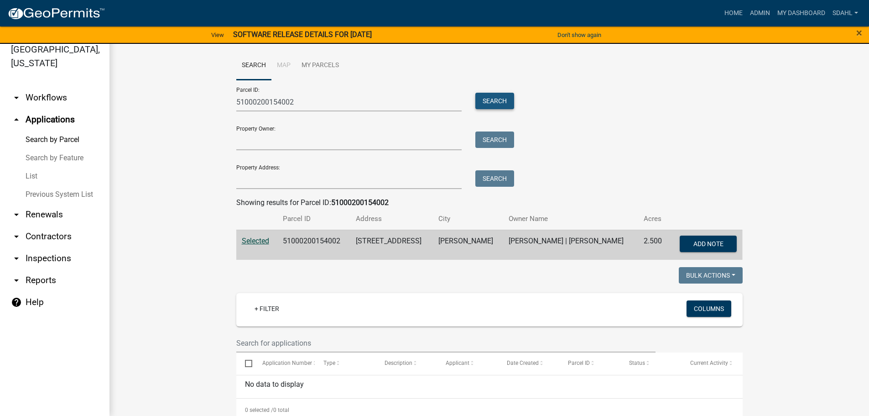
click at [492, 98] on button "Search" at bounding box center [494, 101] width 39 height 16
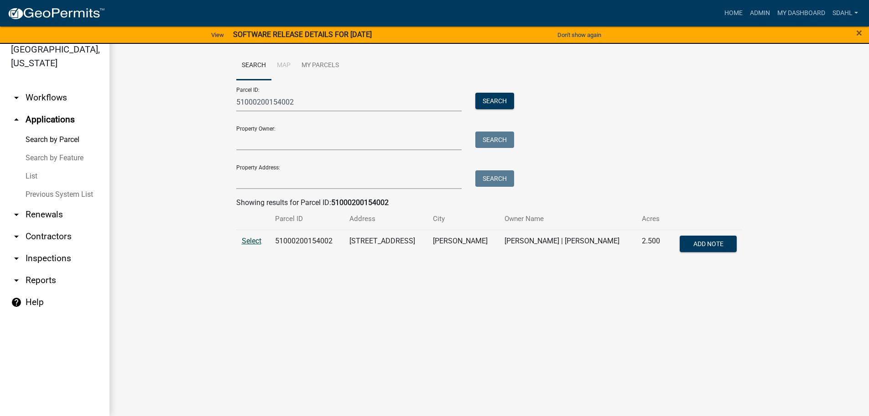
click at [249, 241] on span "Select" at bounding box center [252, 240] width 20 height 9
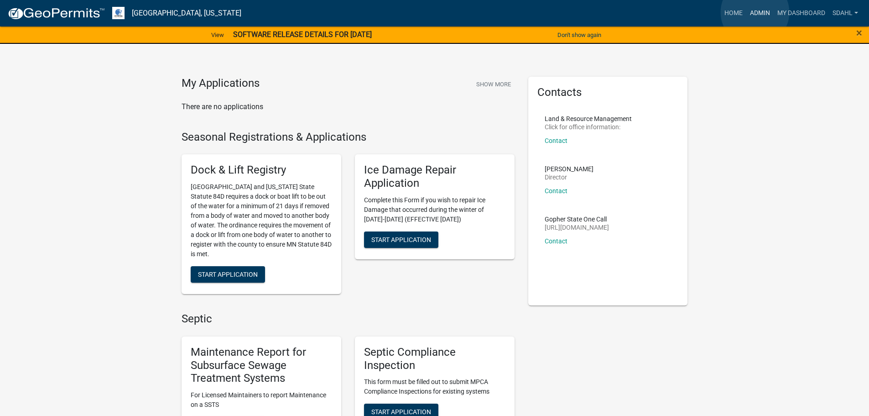
click at [755, 12] on link "Admin" at bounding box center [759, 13] width 27 height 17
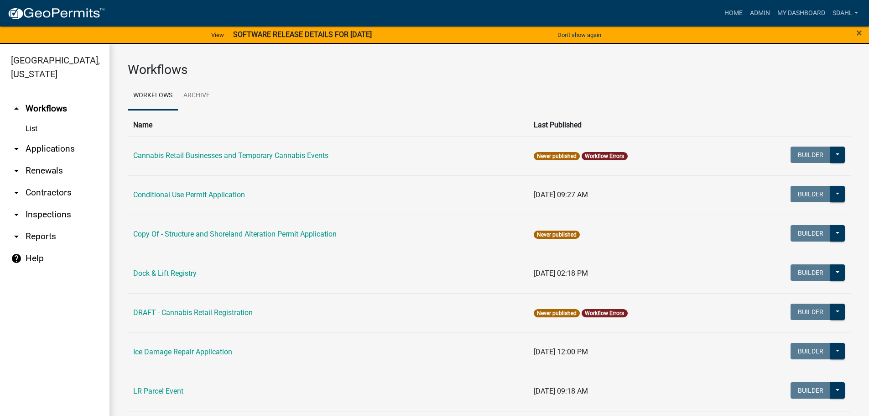
click at [48, 150] on link "arrow_drop_down Applications" at bounding box center [54, 149] width 109 height 22
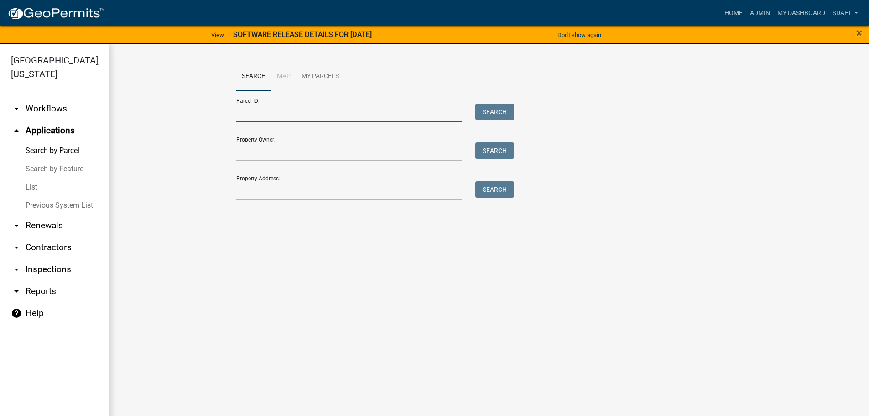
click at [300, 117] on input "Parcel ID:" at bounding box center [349, 113] width 226 height 19
type input "17000990790000"
click at [503, 109] on button "Search" at bounding box center [494, 112] width 39 height 16
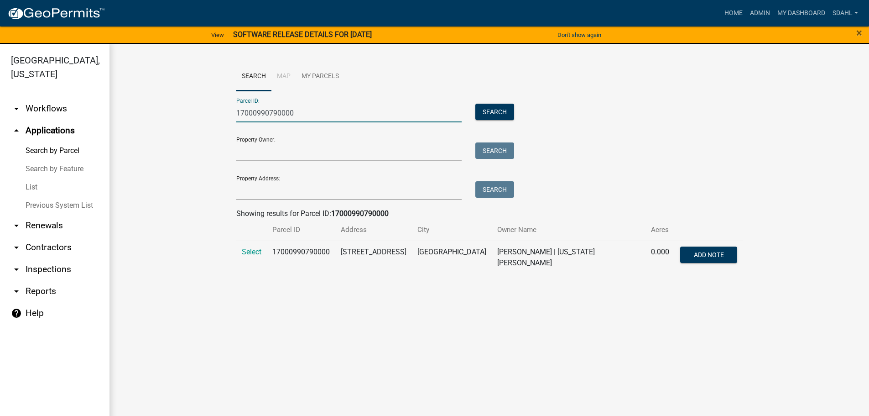
click at [274, 112] on input "17000990790000" at bounding box center [349, 113] width 226 height 19
click at [251, 255] on span "Select" at bounding box center [252, 251] width 20 height 9
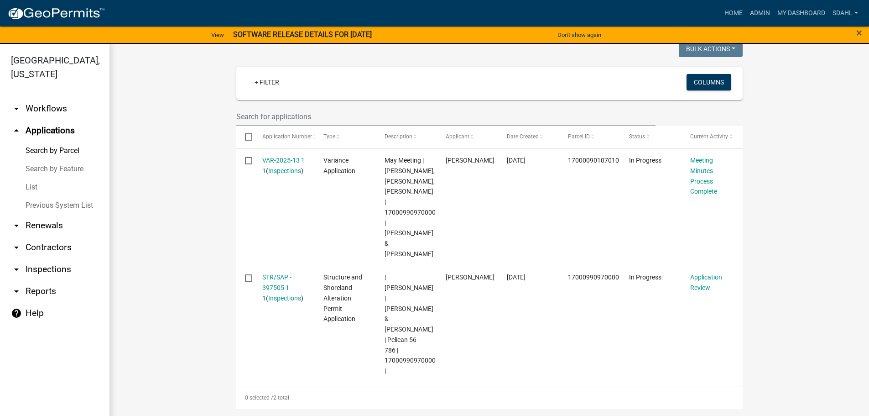
scroll to position [274, 0]
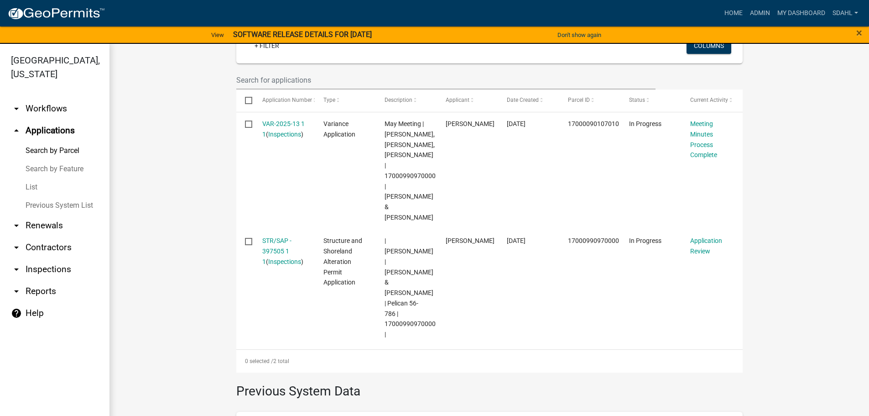
click at [681, 14] on div "Home Admin My Dashboard sdahl Admin Account Logout" at bounding box center [486, 13] width 749 height 17
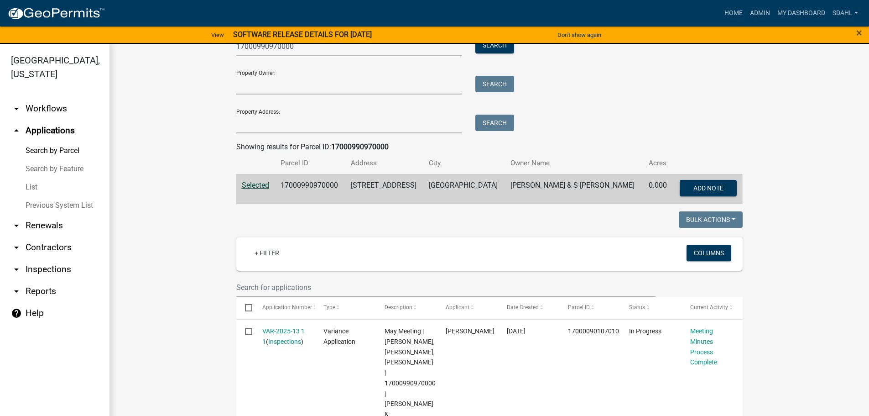
scroll to position [46, 0]
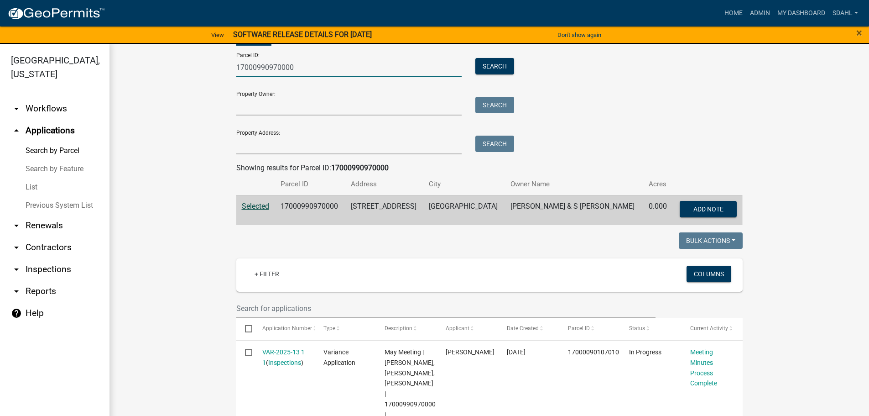
click at [270, 68] on input "17000990970000" at bounding box center [349, 67] width 226 height 19
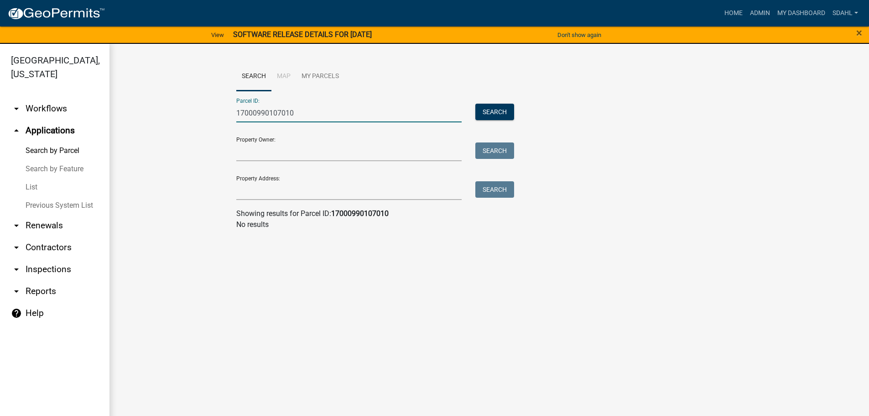
scroll to position [0, 0]
click at [488, 108] on button "Search" at bounding box center [494, 112] width 39 height 16
click at [272, 114] on input "17000990107010" at bounding box center [349, 113] width 226 height 19
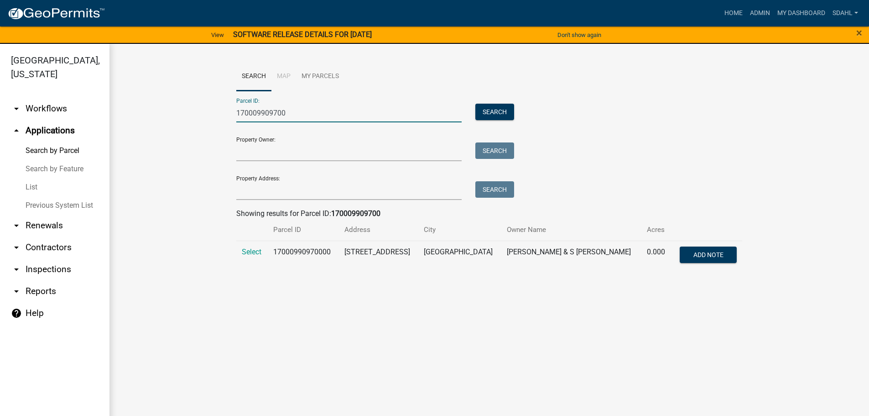
type input "170009909700"
click at [310, 251] on td "17000990970000" at bounding box center [303, 255] width 71 height 30
copy td "17000990970000"
click at [250, 247] on span "Select" at bounding box center [252, 251] width 20 height 9
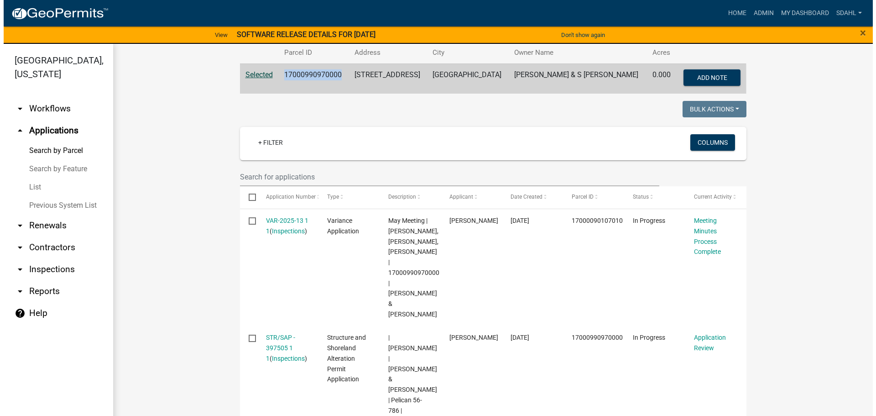
scroll to position [182, 0]
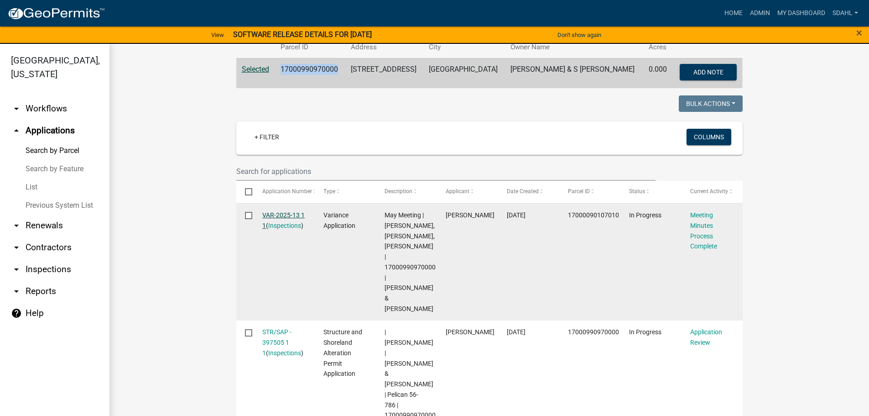
click at [286, 216] on link "VAR-2025-13 1 1" at bounding box center [283, 220] width 42 height 18
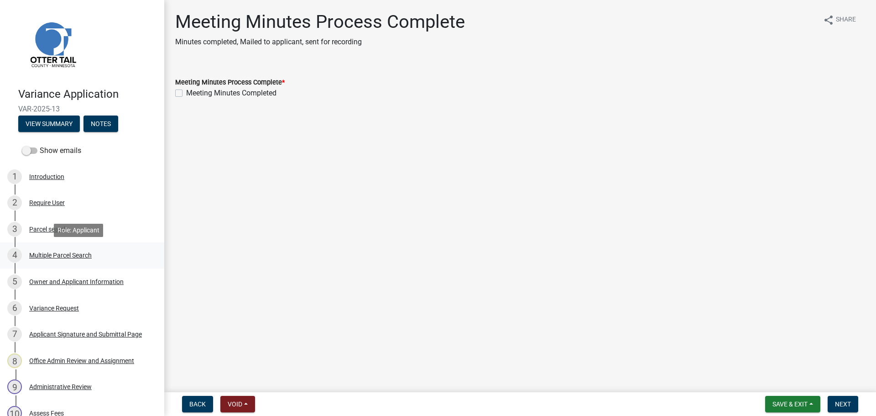
click at [56, 249] on div "4 Multiple Parcel Search" at bounding box center [78, 255] width 142 height 15
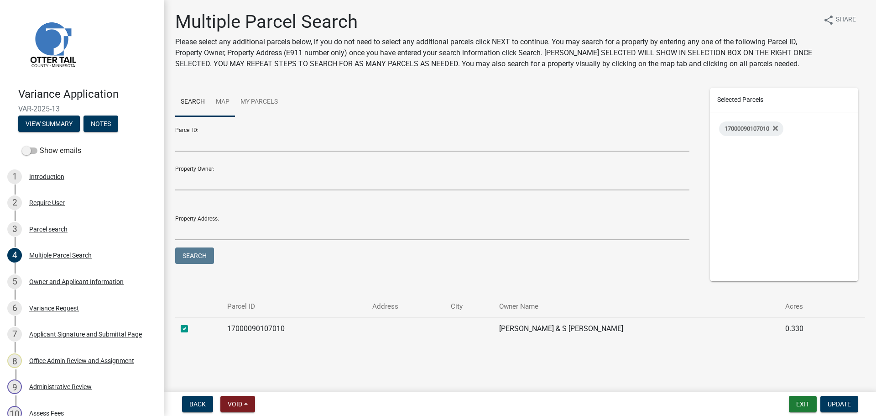
click at [223, 103] on link "Map" at bounding box center [222, 102] width 25 height 29
